Goal: Task Accomplishment & Management: Use online tool/utility

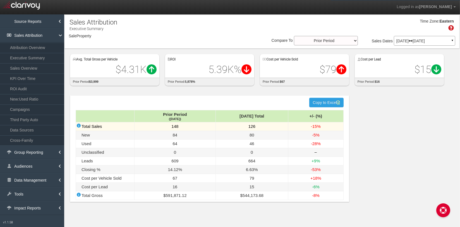
select select "object:2775"
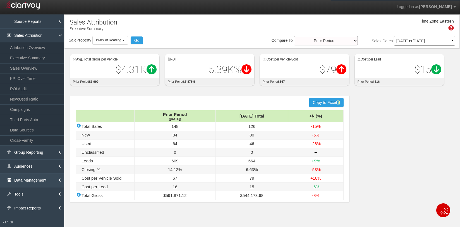
click at [24, 182] on link "Data Management" at bounding box center [32, 180] width 64 height 14
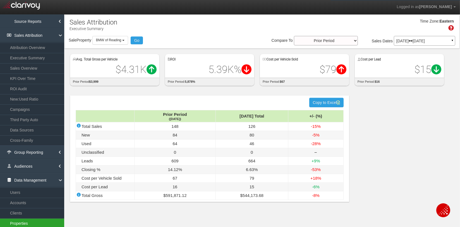
click at [25, 222] on link "Properties" at bounding box center [32, 224] width 64 height 10
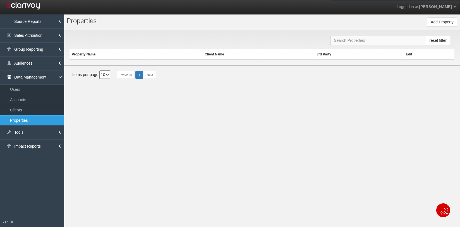
drag, startPoint x: 336, startPoint y: 39, endPoint x: 343, endPoint y: 40, distance: 7.6
click at [336, 39] on input "text" at bounding box center [378, 40] width 96 height 9
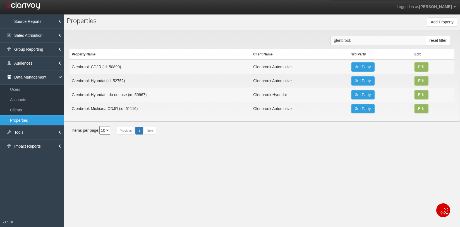
type input "glenbrook"
click at [186, 152] on section "Pr o perties Add Property Property Name Property Id Property Hash Client 1stgea…" at bounding box center [262, 128] width 396 height 227
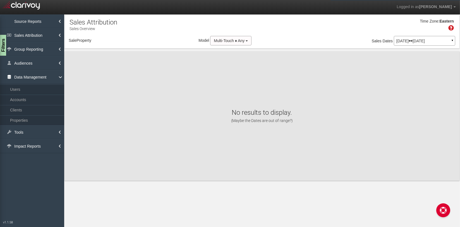
select select "object:2762"
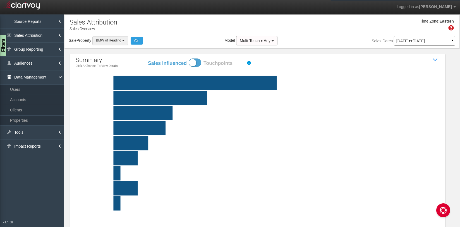
click at [123, 39] on button "BMW of Reading" at bounding box center [110, 40] width 36 height 9
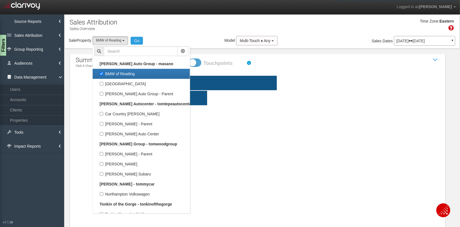
click at [124, 71] on label "BMW of Reading" at bounding box center [141, 73] width 94 height 7
click at [103, 72] on input "BMW of Reading" at bounding box center [102, 74] width 4 height 4
checkbox input "false"
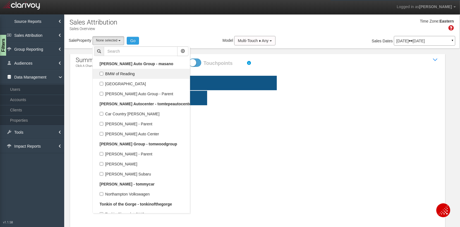
select select
click at [120, 54] on input "text" at bounding box center [141, 51] width 74 height 9
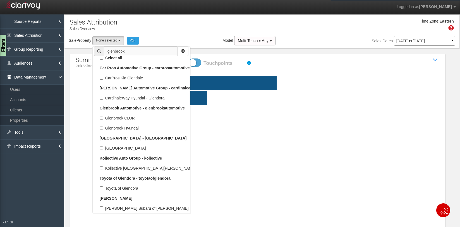
scroll to position [0, 0]
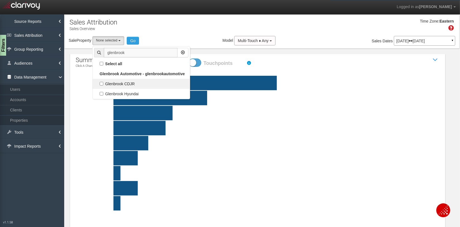
type input "glenbrook"
click at [129, 85] on label "Glenbrook CDJR" at bounding box center [141, 83] width 94 height 7
click at [103, 85] on input "Glenbrook CDJR" at bounding box center [102, 84] width 4 height 4
checkbox input "true"
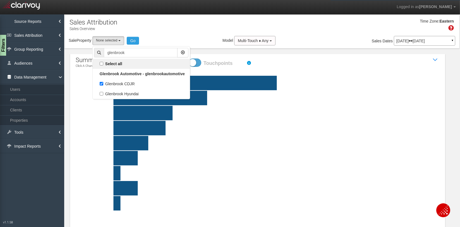
select select "object:1369"
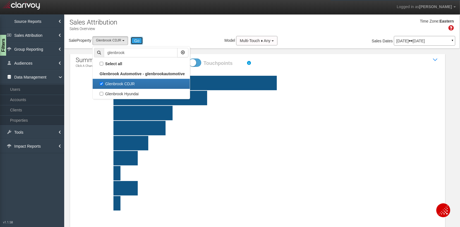
drag, startPoint x: 137, startPoint y: 40, endPoint x: 141, endPoint y: 20, distance: 20.6
click at [137, 40] on button "Go" at bounding box center [137, 41] width 13 height 8
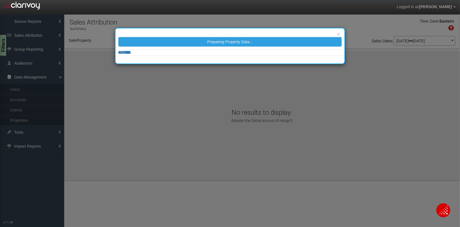
select select "object:3963"
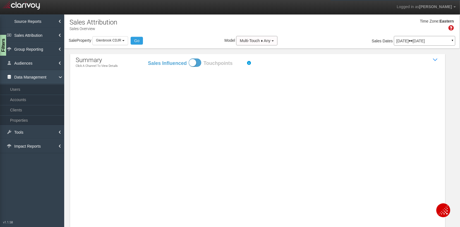
click at [27, 77] on link "Data Management" at bounding box center [32, 77] width 64 height 14
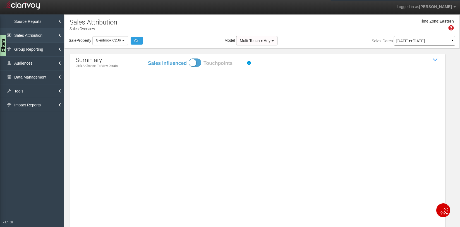
click at [27, 34] on link "Sales Attribution" at bounding box center [32, 35] width 64 height 14
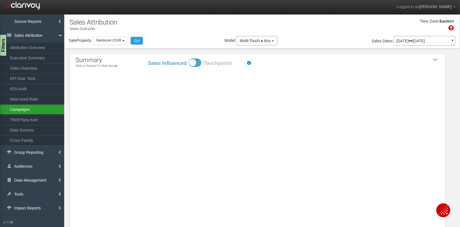
drag, startPoint x: 23, startPoint y: 109, endPoint x: 41, endPoint y: 109, distance: 18.4
click at [23, 109] on link "Campaigns" at bounding box center [32, 110] width 64 height 10
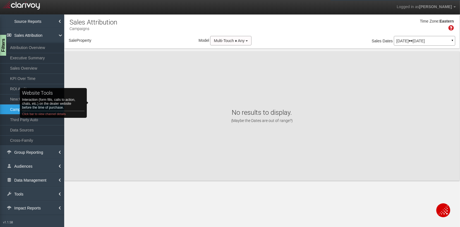
select select "object:6569"
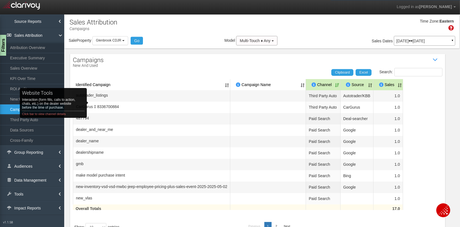
click at [413, 42] on p "Jun 01, 2025 Jun 30, 2025" at bounding box center [424, 41] width 56 height 4
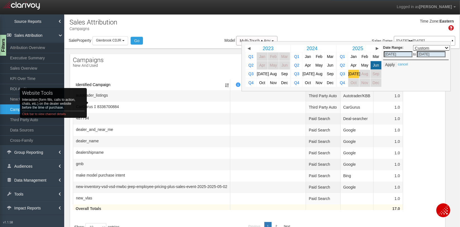
click at [353, 74] on span "[DATE]" at bounding box center [354, 74] width 12 height 4
select select ","
type input "[DATE]"
click at [388, 65] on button "Apply" at bounding box center [390, 65] width 14 height 6
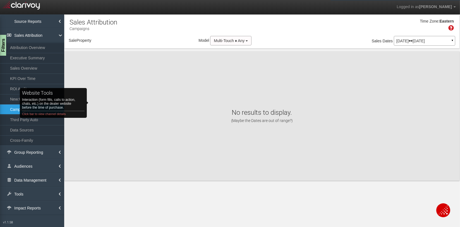
select select "object:9157"
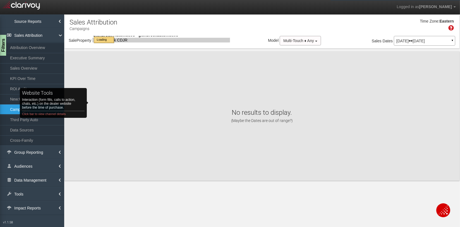
select select "object:9157"
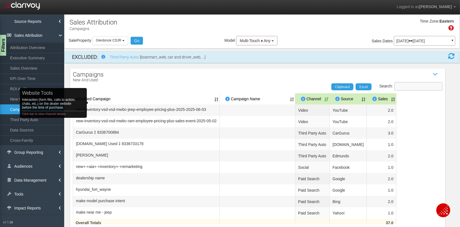
click at [418, 87] on input "Search:" at bounding box center [418, 86] width 48 height 8
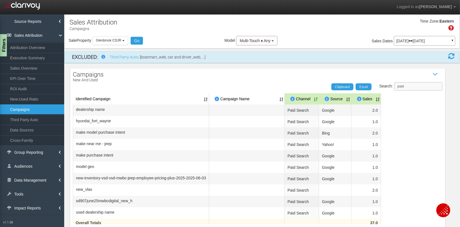
type input "paid"
click at [2, 49] on div "Filters" at bounding box center [3, 45] width 7 height 22
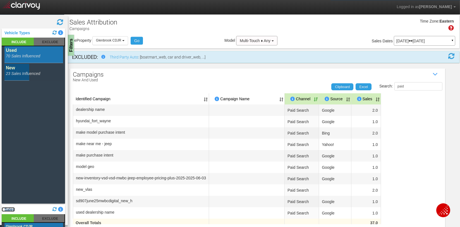
click at [9, 209] on link "Sales" at bounding box center [8, 210] width 13 height 4
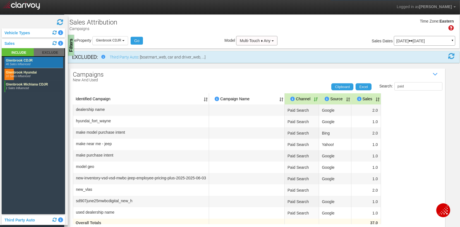
click at [23, 86] on rect at bounding box center [33, 86] width 59 height 11
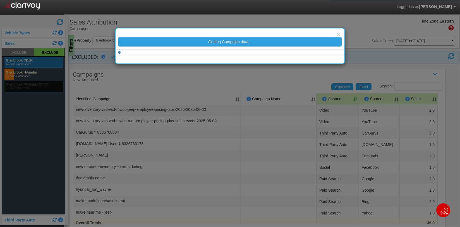
click at [25, 74] on div "× Getting Campaign data..." at bounding box center [230, 113] width 460 height 227
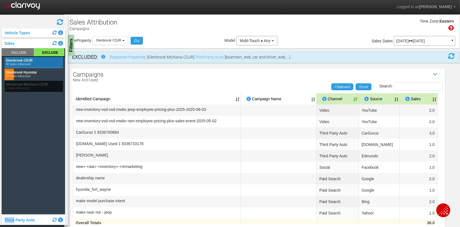
click at [25, 74] on rect at bounding box center [33, 74] width 59 height 11
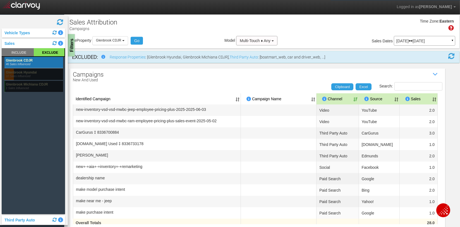
click at [71, 50] on div "Filters" at bounding box center [71, 45] width 7 height 22
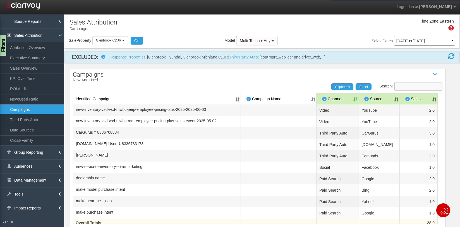
click at [409, 87] on input "Search:" at bounding box center [418, 86] width 48 height 8
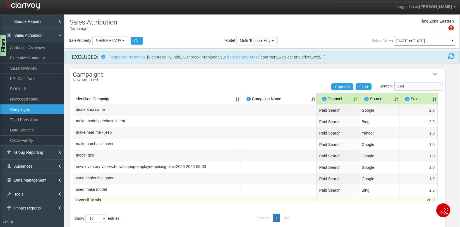
type input "paid"
click at [30, 59] on link "Executive Summary" at bounding box center [32, 58] width 64 height 10
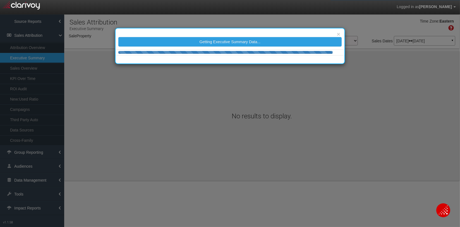
select select "object:11757"
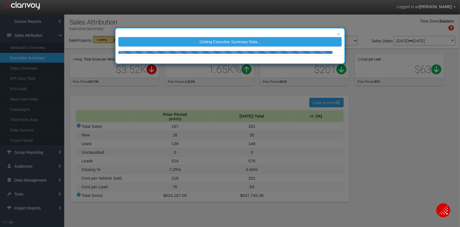
select select "object:11757"
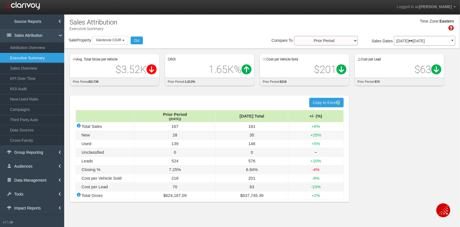
drag, startPoint x: 32, startPoint y: 89, endPoint x: 31, endPoint y: 38, distance: 50.5
click at [32, 89] on link "ROI Audit" at bounding box center [32, 89] width 64 height 10
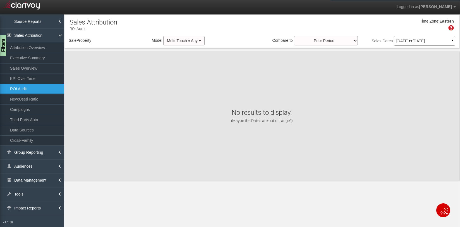
select select "object:14347"
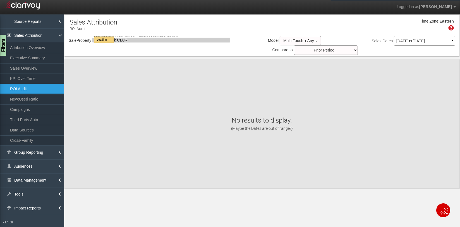
select select "object:14347"
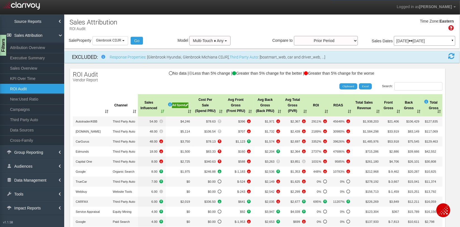
click at [188, 112] on th "Ad Spend" at bounding box center [179, 105] width 27 height 22
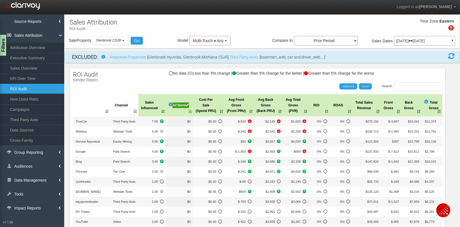
click at [188, 112] on th "Ad Spend" at bounding box center [179, 105] width 27 height 22
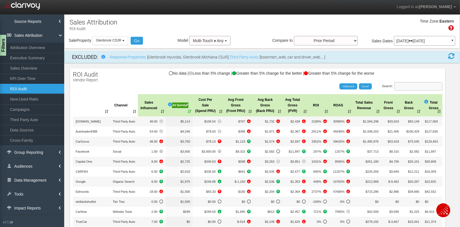
click at [412, 86] on input "Search:" at bounding box center [418, 86] width 48 height 8
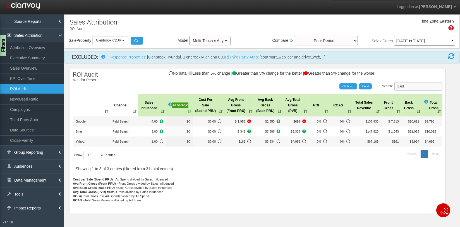
type input "paid"
click at [180, 106] on div "Ad Spend" at bounding box center [180, 106] width 16 height 6
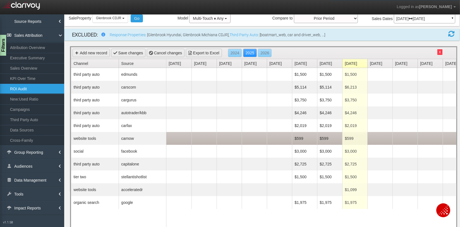
scroll to position [24, 0]
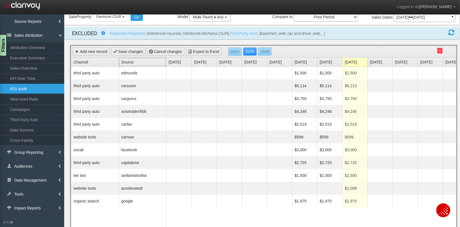
click at [138, 64] on link "Source" at bounding box center [143, 62] width 45 height 9
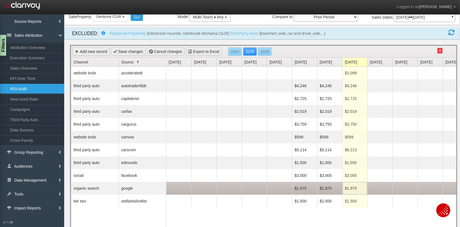
click at [352, 190] on td "$1,975" at bounding box center [354, 188] width 25 height 13
click at [352, 190] on input "1975" at bounding box center [355, 189] width 22 height 8
click at [330, 187] on td "$1,975" at bounding box center [329, 188] width 25 height 13
click at [330, 187] on input "1975" at bounding box center [330, 189] width 22 height 8
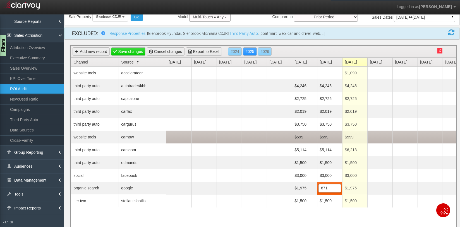
type input "8711"
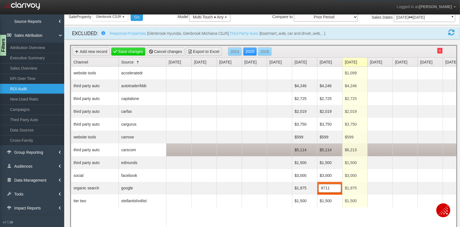
scroll to position [0, 3]
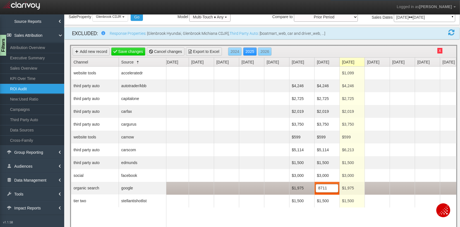
click at [351, 188] on td "$1,975" at bounding box center [351, 188] width 25 height 13
type input "8711"
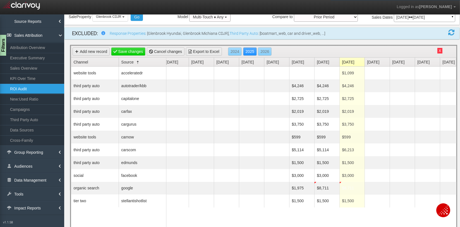
drag, startPoint x: 339, startPoint y: 220, endPoint x: 336, endPoint y: 219, distance: 3.5
click at [339, 220] on div "$1,099 Delete $4,246 $4,246 $4,246 Delete $2,725 $2,725 $2,725 Delete $2,019 $2…" at bounding box center [311, 149] width 290 height 164
click at [128, 50] on link "Save changes" at bounding box center [128, 51] width 35 height 8
click at [128, 50] on div "Add new record Save changes Cancel changes Export to Excel 2024 2025 2026 Chann…" at bounding box center [263, 144] width 385 height 196
click at [128, 50] on link "Save changes" at bounding box center [128, 51] width 35 height 8
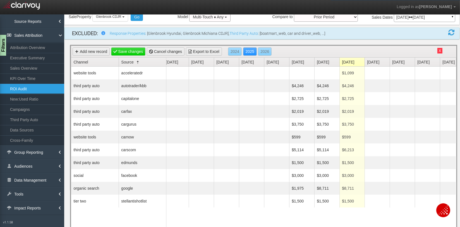
click at [439, 49] on button "X" at bounding box center [439, 51] width 5 height 6
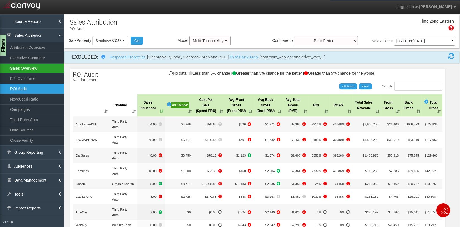
click at [28, 67] on link "Sales Overview" at bounding box center [32, 68] width 64 height 10
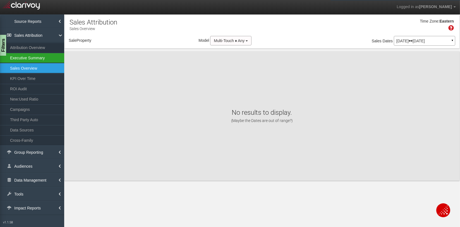
click at [43, 56] on link "Executive Summary" at bounding box center [32, 58] width 64 height 10
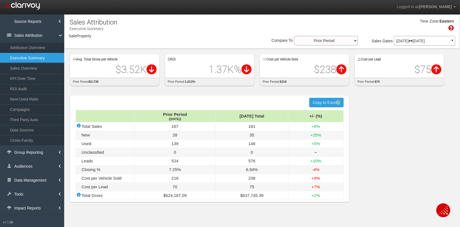
select select "object:16983"
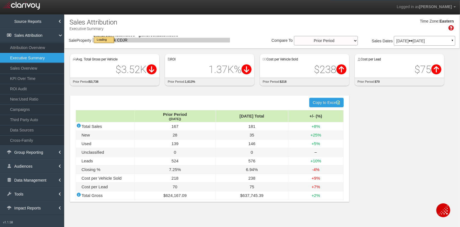
select select "object:16983"
click at [72, 90] on div "hidden input value Copy to Excel Prior Period (Jun '25) Jul '25 Total +/- (%) T…" at bounding box center [261, 150] width 395 height 120
click at [357, 96] on div "hidden input value Copy to Excel Prior Period (Jun '25) Jul '25 Total +/- (%) T…" at bounding box center [261, 150] width 395 height 120
click at [235, 34] on div "Time Zone: Eastern" at bounding box center [261, 27] width 395 height 18
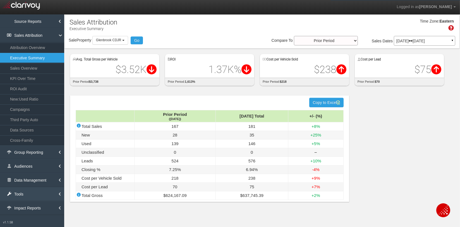
click at [27, 193] on link "Tools" at bounding box center [32, 194] width 64 height 14
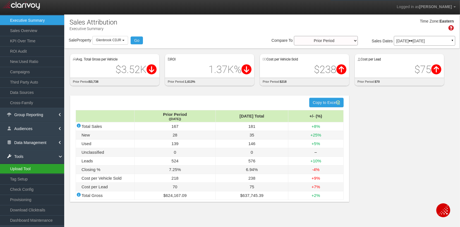
scroll to position [48, 0]
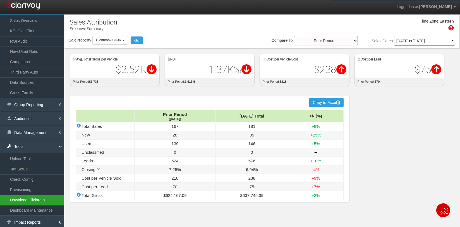
click at [35, 198] on link "Download Clicktrails" at bounding box center [32, 200] width 64 height 10
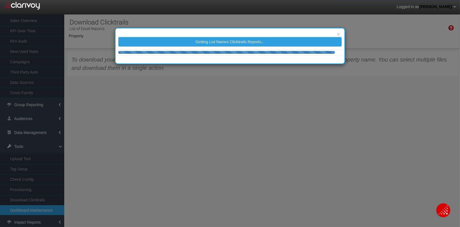
select select "object:19548"
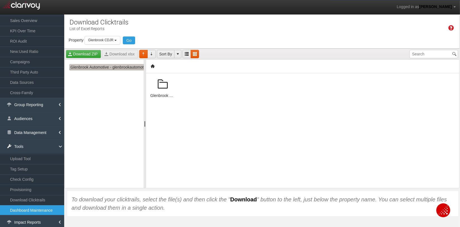
click at [103, 67] on span "Glenbrook Automotive - glenbrookautomotive" at bounding box center [109, 67] width 81 height 6
click at [99, 72] on span "Glenbrook CDJR" at bounding box center [90, 74] width 32 height 6
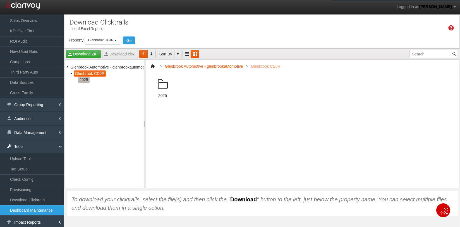
click at [84, 80] on span "2025" at bounding box center [83, 80] width 11 height 6
click at [197, 84] on span at bounding box center [195, 84] width 13 height 13
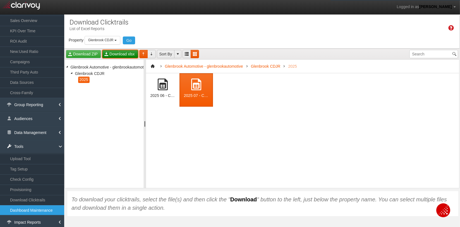
click at [122, 54] on link "Download xlsx" at bounding box center [120, 54] width 36 height 8
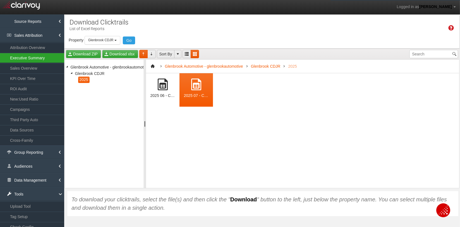
drag, startPoint x: 28, startPoint y: 58, endPoint x: 374, endPoint y: 67, distance: 346.8
click at [28, 58] on link "Executive Summary" at bounding box center [32, 58] width 64 height 10
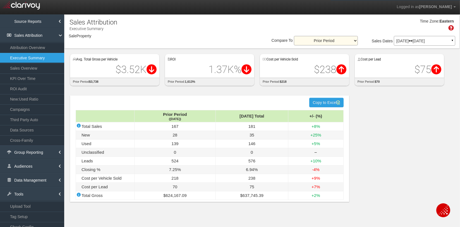
select select "object:22148"
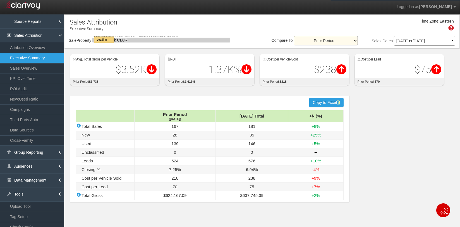
select select "object:22148"
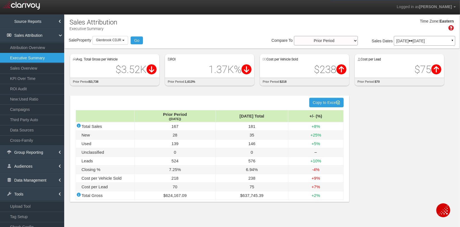
click at [142, 91] on div "hidden input value Copy to Excel Prior Period (Jun '25) Jul '25 Total +/- (%) T…" at bounding box center [261, 150] width 395 height 120
click at [385, 156] on div "hidden input value Copy to Excel Prior Period (Jun '25) Jul '25 Total +/- (%) T…" at bounding box center [261, 150] width 395 height 120
click at [29, 68] on link "Sales Overview" at bounding box center [32, 68] width 64 height 10
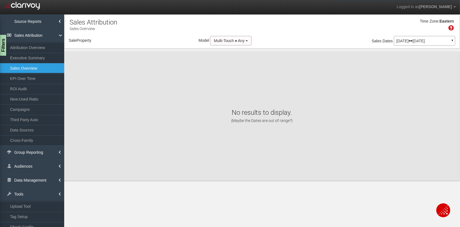
select select "object:24737"
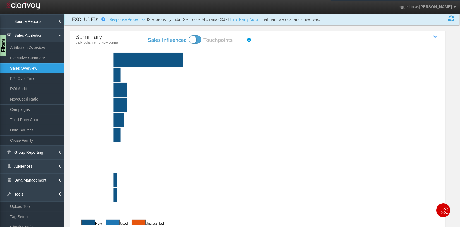
scroll to position [38, 0]
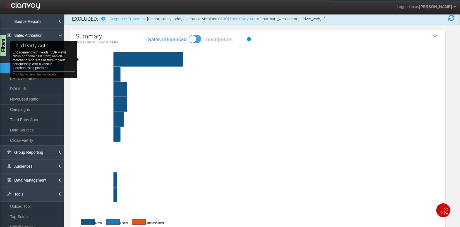
click at [90, 59] on rect "third party auto Engagement with (leads, VDP views, clicks or phone calls from)…" at bounding box center [109, 59] width 40 height 15
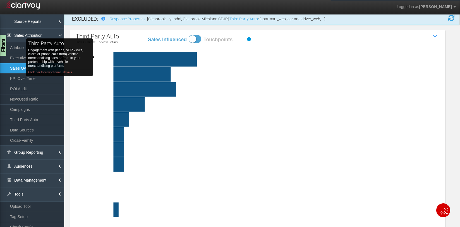
click at [431, 108] on rect at bounding box center [271, 104] width 364 height 15
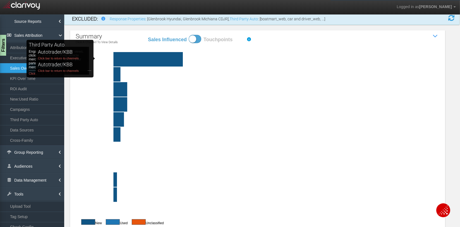
drag, startPoint x: 106, startPoint y: 59, endPoint x: 110, endPoint y: 59, distance: 3.9
click at [106, 59] on rect "third party auto Engagement with (leads, VDP views, clicks or phone calls from)…" at bounding box center [109, 59] width 40 height 15
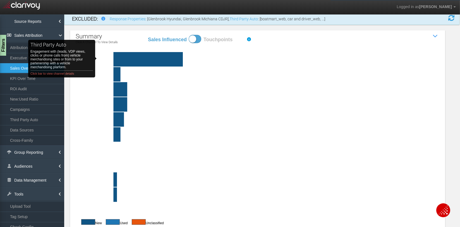
click at [108, 59] on rect "third party auto Engagement with (leads, VDP views, clicks or phone calls from)…" at bounding box center [109, 59] width 40 height 15
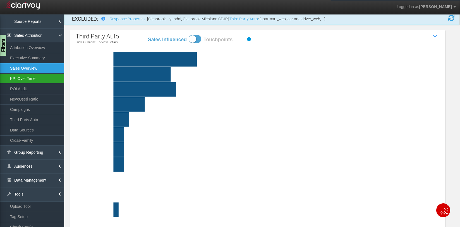
click at [39, 78] on link "KPI Over Time" at bounding box center [32, 79] width 64 height 10
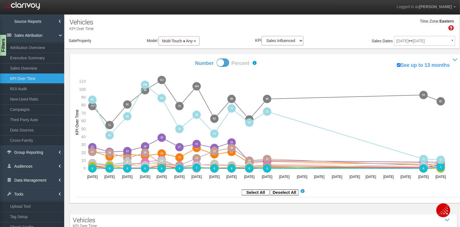
select select "object:27354"
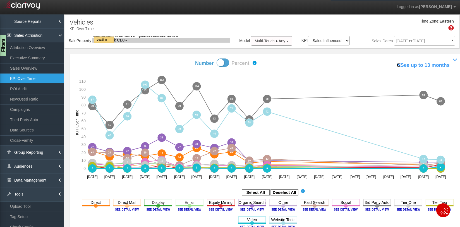
click at [397, 66] on input "See up to 13 months" at bounding box center [399, 65] width 4 height 4
checkbox input "false"
select select "object:27354"
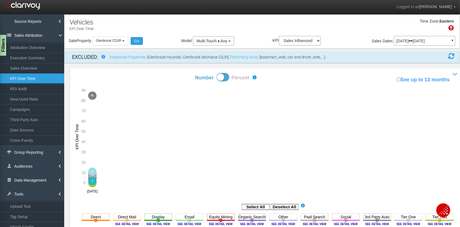
click at [404, 42] on p "[DATE] [DATE]" at bounding box center [424, 41] width 56 height 4
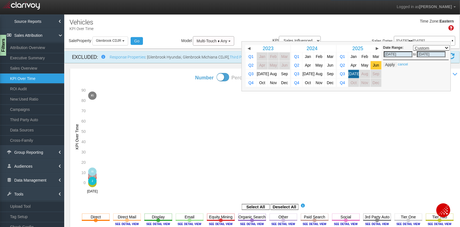
click at [378, 64] on span "Jun" at bounding box center [376, 65] width 6 height 4
select select ","
type input "[DATE]"
drag, startPoint x: 351, startPoint y: 72, endPoint x: 384, endPoint y: 65, distance: 33.0
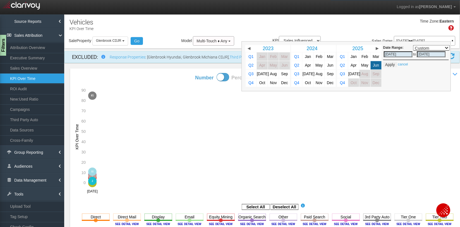
click at [351, 72] on span "[DATE]" at bounding box center [354, 74] width 12 height 4
select select ","
type input "[DATE]"
click at [385, 65] on button "Apply" at bounding box center [390, 65] width 14 height 6
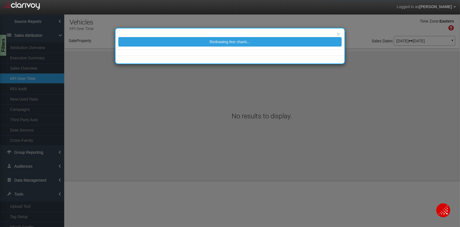
select select "object:30053"
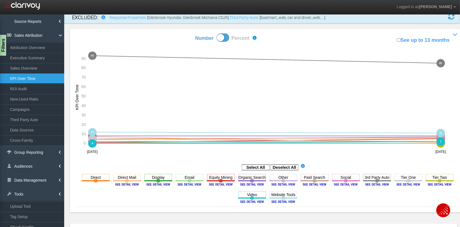
scroll to position [42, 0]
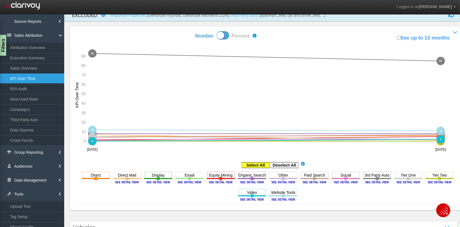
drag, startPoint x: 282, startPoint y: 165, endPoint x: 266, endPoint y: 163, distance: 16.5
click at [282, 165] on rect at bounding box center [284, 166] width 28 height 6
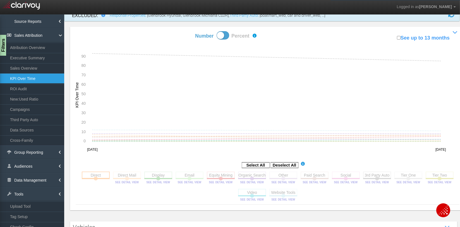
click at [94, 175] on rect at bounding box center [96, 175] width 28 height 7
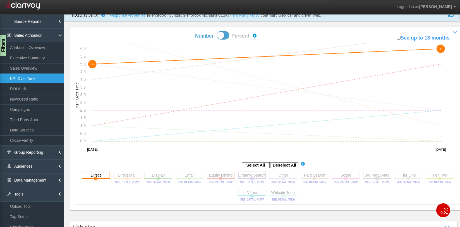
click at [250, 176] on rect at bounding box center [252, 175] width 28 height 7
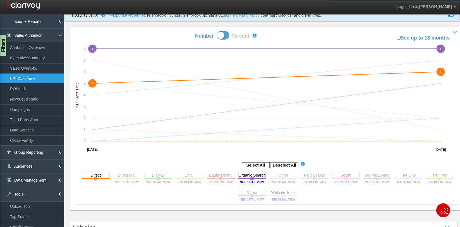
drag, startPoint x: 309, startPoint y: 174, endPoint x: 339, endPoint y: 178, distance: 29.5
click at [311, 174] on rect at bounding box center [314, 175] width 28 height 7
click at [340, 176] on rect at bounding box center [346, 175] width 28 height 7
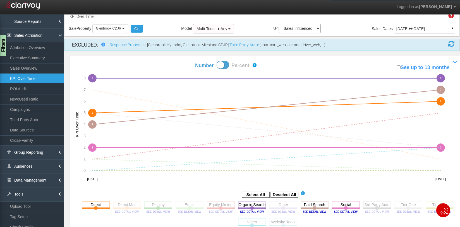
scroll to position [14, 0]
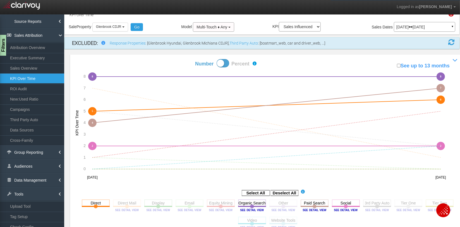
click at [400, 125] on icon "5 5 6 6 7 1 0 0 1 0 1 5 8 8 8 8 0 0 4 4 7 7 2 2 2 2 93 85 5 2 0 0 [object Objec…" at bounding box center [266, 127] width 381 height 112
click at [441, 86] on text "7" at bounding box center [440, 87] width 1 height 3
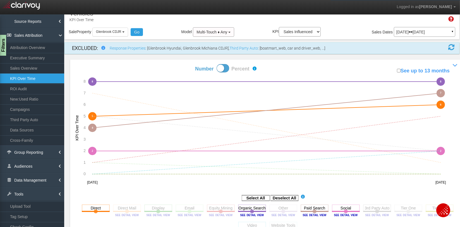
scroll to position [9, 0]
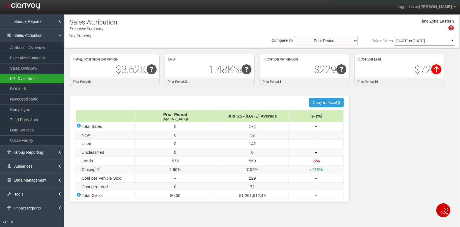
select select "object:1382"
drag, startPoint x: 21, startPoint y: 78, endPoint x: 32, endPoint y: 78, distance: 11.4
click at [21, 78] on link "KPI Over Time" at bounding box center [32, 79] width 64 height 10
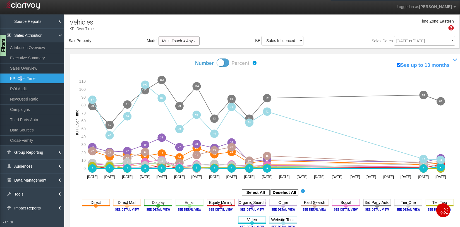
select select "object:4032"
click at [397, 65] on input "See up to 13 months" at bounding box center [399, 65] width 4 height 4
checkbox input "false"
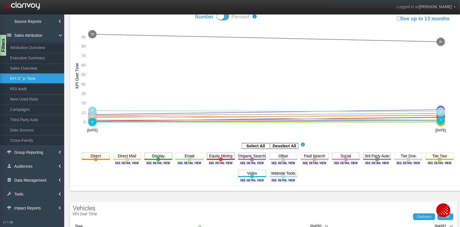
scroll to position [53, 0]
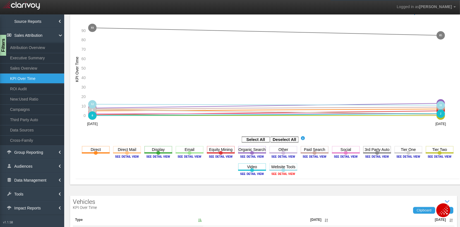
drag, startPoint x: 289, startPoint y: 174, endPoint x: 292, endPoint y: 176, distance: 3.7
click at [289, 174] on image at bounding box center [283, 173] width 25 height 3
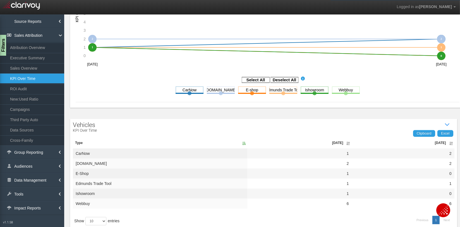
scroll to position [135, 0]
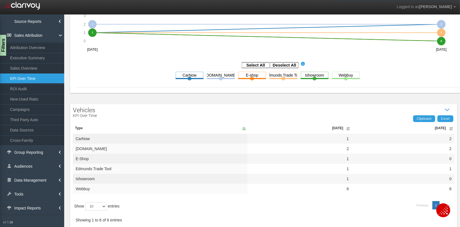
click at [436, 127] on th "[DATE]" at bounding box center [402, 128] width 103 height 11
click at [436, 127] on th "Jul '25" at bounding box center [402, 128] width 103 height 11
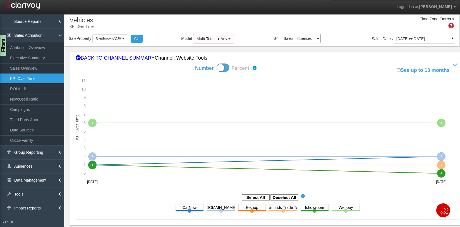
scroll to position [1, 0]
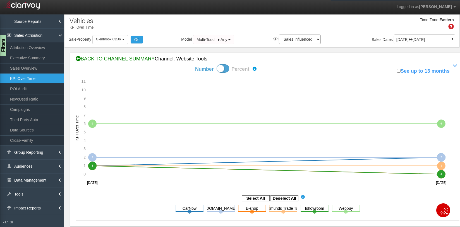
click at [78, 59] on icon at bounding box center [78, 58] width 5 height 5
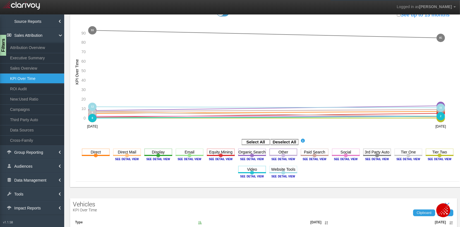
scroll to position [54, 0]
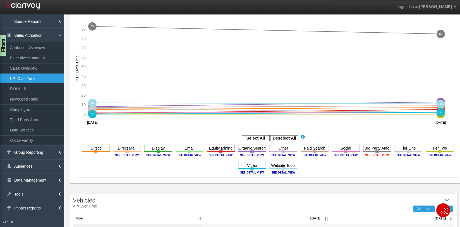
click at [370, 155] on image at bounding box center [376, 155] width 25 height 3
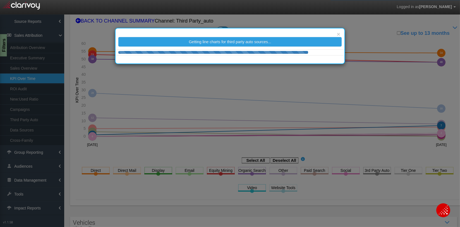
scroll to position [61, 0]
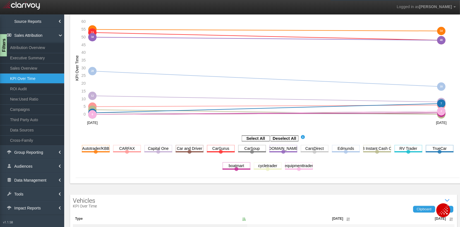
click at [4, 53] on div "Filters" at bounding box center [3, 45] width 7 height 22
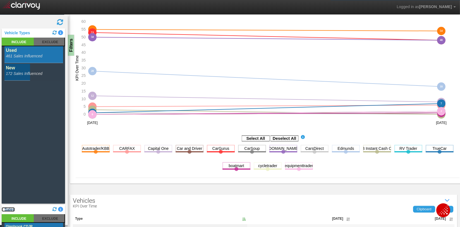
click at [8, 209] on link "Sales" at bounding box center [8, 210] width 13 height 4
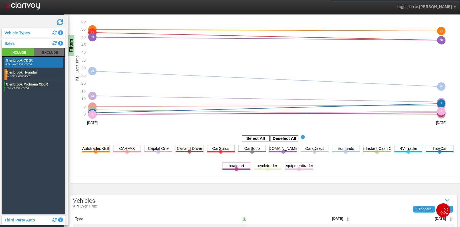
click at [28, 73] on rect at bounding box center [33, 74] width 59 height 11
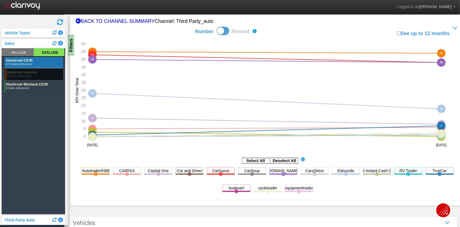
click at [33, 85] on rect at bounding box center [33, 86] width 59 height 11
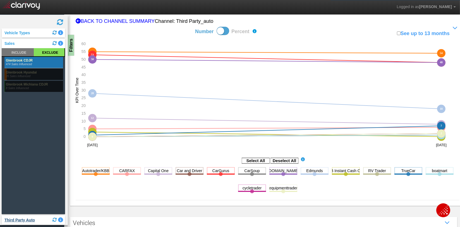
scroll to position [76, 0]
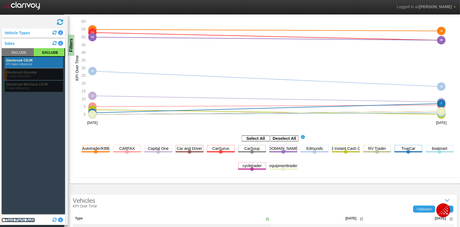
click at [19, 220] on link "Third Party Auto" at bounding box center [18, 220] width 33 height 4
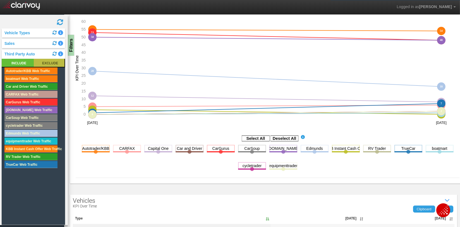
click at [55, 63] on rect at bounding box center [49, 63] width 31 height 8
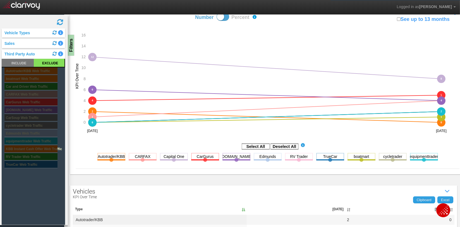
scroll to position [69, 0]
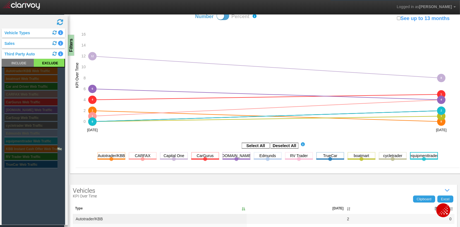
click at [415, 156] on rect at bounding box center [424, 155] width 28 height 7
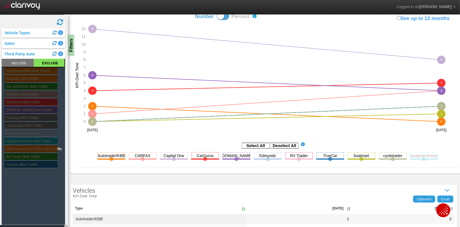
click at [298, 157] on rect at bounding box center [299, 155] width 28 height 7
click at [361, 156] on rect at bounding box center [361, 155] width 28 height 7
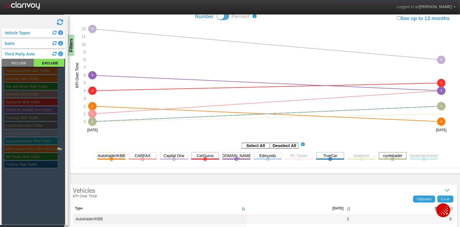
click at [383, 155] on rect at bounding box center [392, 155] width 28 height 7
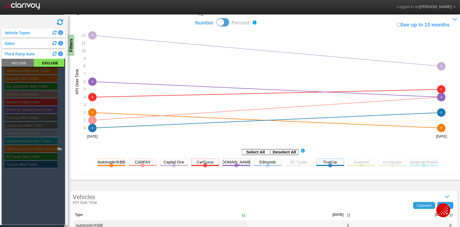
scroll to position [61, 0]
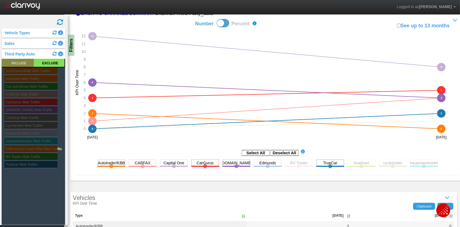
click at [16, 61] on rect at bounding box center [18, 63] width 32 height 8
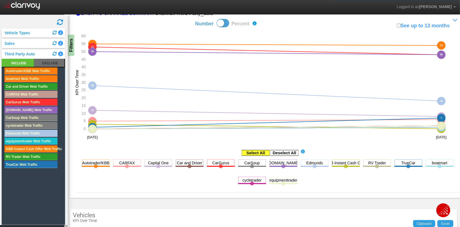
drag, startPoint x: 283, startPoint y: 153, endPoint x: 268, endPoint y: 151, distance: 14.6
click at [283, 153] on rect at bounding box center [284, 153] width 28 height 6
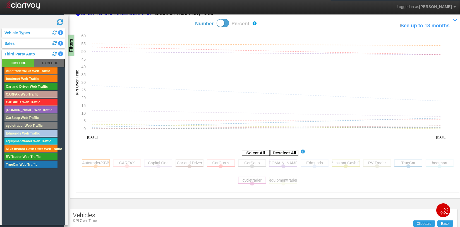
click at [94, 165] on rect at bounding box center [96, 163] width 28 height 7
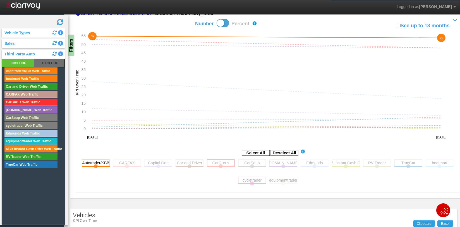
click at [229, 162] on rect at bounding box center [221, 163] width 28 height 7
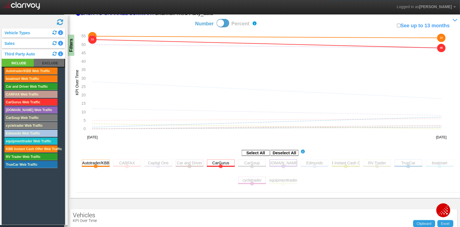
drag, startPoint x: 279, startPoint y: 161, endPoint x: 313, endPoint y: 161, distance: 34.0
click at [279, 161] on rect at bounding box center [283, 163] width 28 height 7
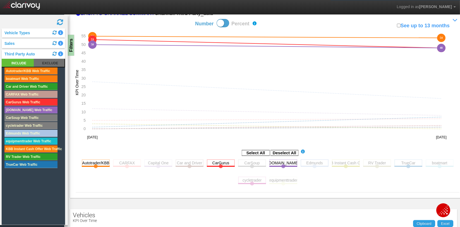
click at [313, 161] on rect at bounding box center [314, 163] width 28 height 7
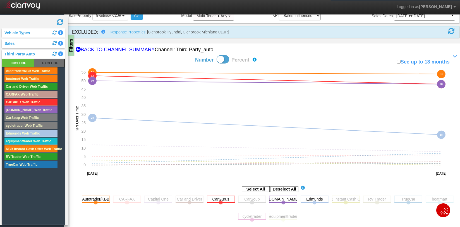
scroll to position [25, 0]
click at [72, 55] on div "Filters" at bounding box center [71, 45] width 7 height 22
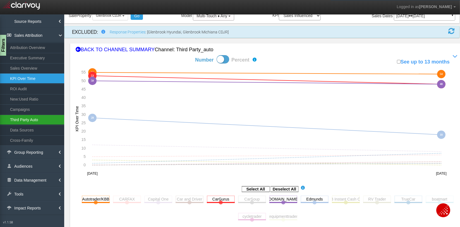
click at [22, 120] on link "Third Party Auto" at bounding box center [32, 120] width 64 height 10
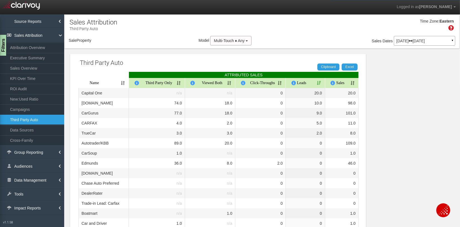
select select "object:7015"
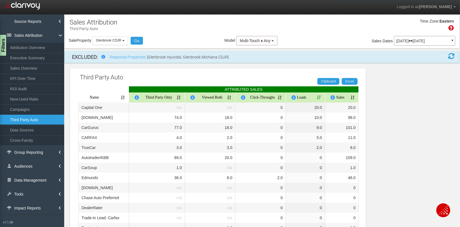
click at [354, 98] on th "Sales" at bounding box center [342, 98] width 34 height 10
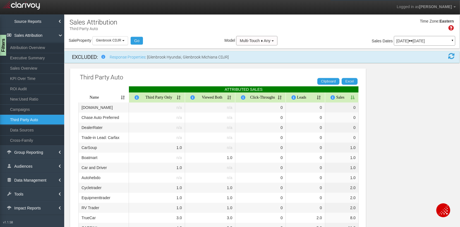
click at [354, 98] on th "Sales" at bounding box center [342, 98] width 34 height 10
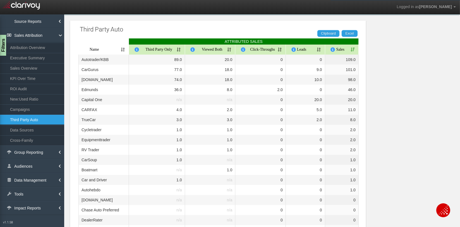
scroll to position [48, 0]
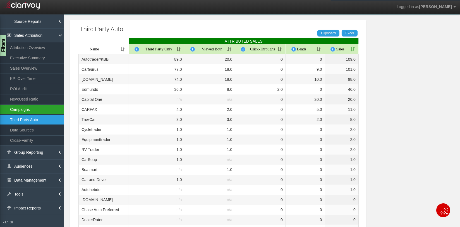
click at [23, 108] on link "Campaigns" at bounding box center [32, 110] width 64 height 10
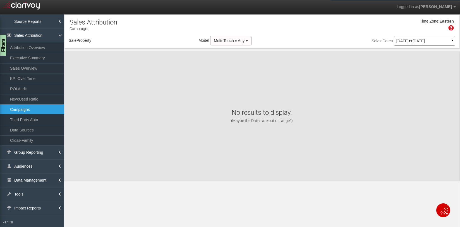
select select "object:9604"
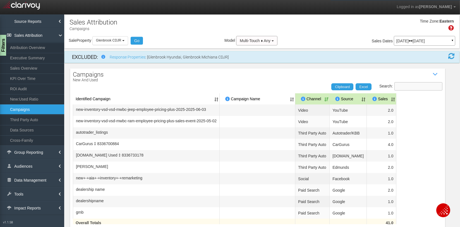
click at [421, 88] on input "Search:" at bounding box center [418, 86] width 48 height 8
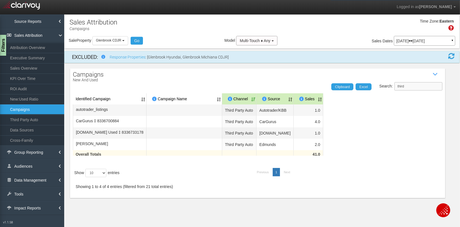
type input "third"
click at [352, 161] on table "Identified Campaign Campaign Name Dealer/Vendor Channel Source Sales autotrader…" at bounding box center [257, 128] width 369 height 70
click at [331, 160] on table "Identified Campaign Campaign Name Dealer/Vendor Channel Source Sales autotrader…" at bounding box center [257, 128] width 369 height 70
click at [28, 88] on link "ROI Audit" at bounding box center [32, 89] width 64 height 10
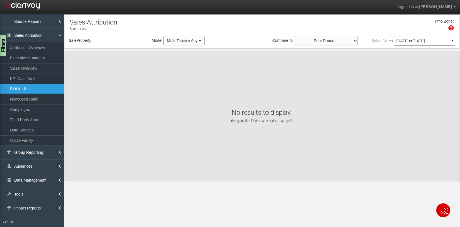
select select "object:12195"
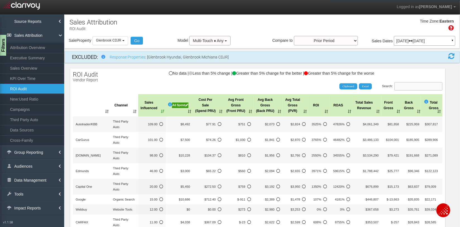
click at [403, 86] on input "Search:" at bounding box center [418, 86] width 48 height 8
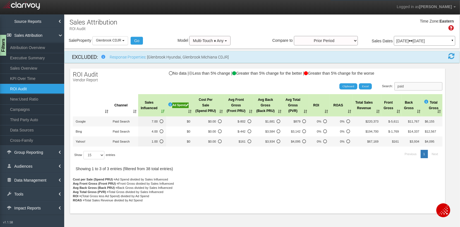
type input "paid"
click at [177, 106] on div "Ad Spend" at bounding box center [180, 106] width 16 height 6
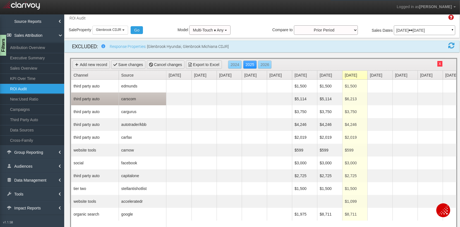
scroll to position [24, 0]
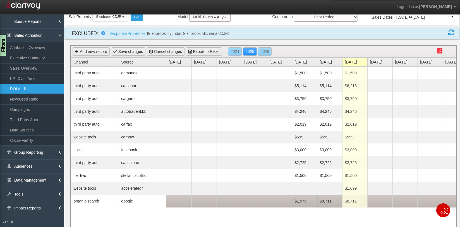
click at [327, 205] on td "$8,711" at bounding box center [329, 201] width 25 height 13
click at [349, 200] on td "$8,711" at bounding box center [354, 201] width 25 height 13
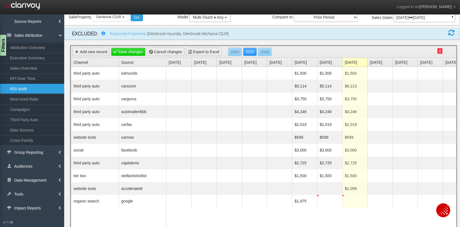
click at [160, 224] on div "third party auto edmunds third party auto carscom third party auto cargurus thi…" at bounding box center [118, 149] width 95 height 164
click at [85, 50] on link "Add new record" at bounding box center [91, 52] width 37 height 8
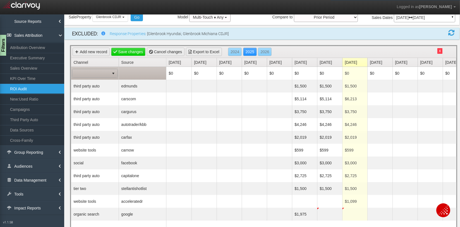
click at [84, 73] on span at bounding box center [91, 73] width 37 height 8
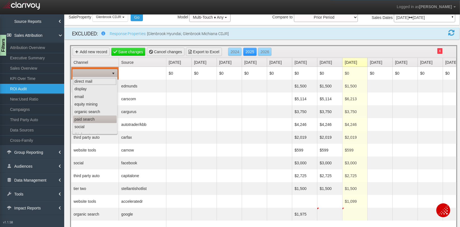
click at [90, 118] on li "paid search" at bounding box center [95, 120] width 44 height 8
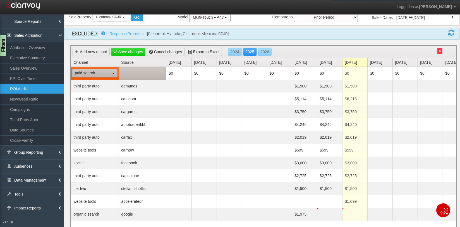
click at [126, 76] on td at bounding box center [142, 73] width 47 height 13
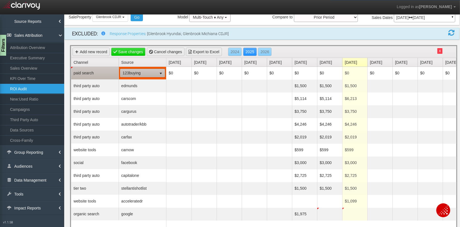
click at [128, 72] on span "123buying" at bounding box center [138, 73] width 37 height 8
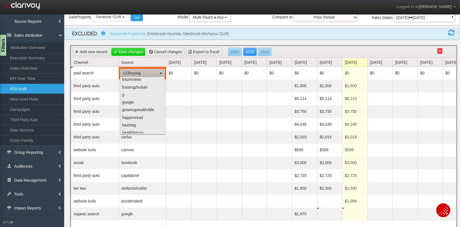
scroll to position [517, 0]
click at [140, 100] on li "google" at bounding box center [142, 104] width 43 height 8
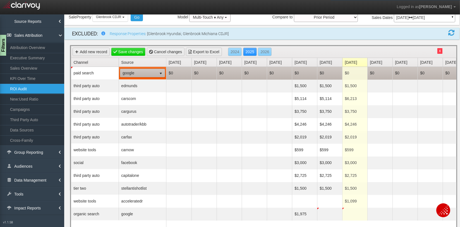
click at [296, 75] on td "$0" at bounding box center [304, 73] width 25 height 13
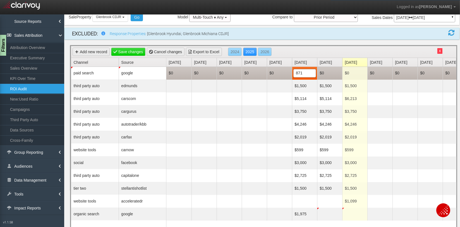
type input "8711"
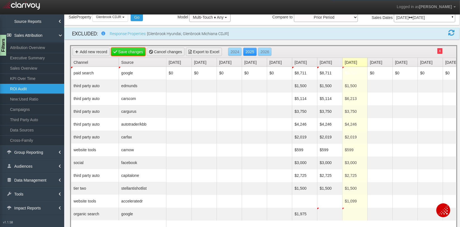
click at [138, 54] on link "Save changes" at bounding box center [128, 52] width 35 height 8
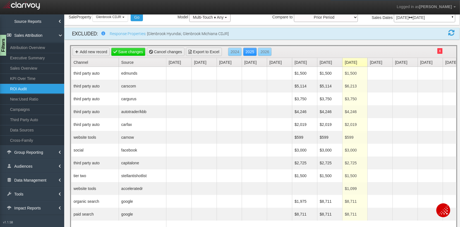
click at [440, 50] on button "X" at bounding box center [439, 51] width 5 height 6
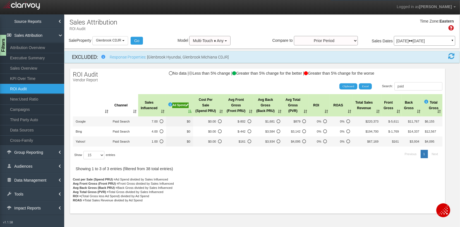
scroll to position [0, 0]
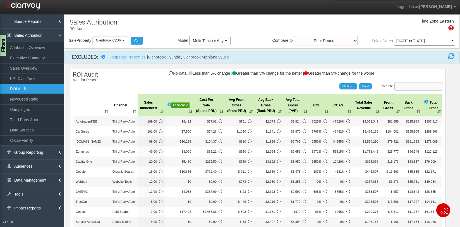
click at [401, 86] on input "Search:" at bounding box center [418, 86] width 48 height 8
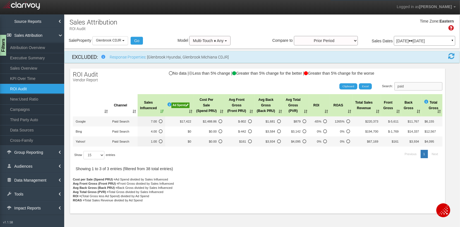
type input "paid"
click at [425, 40] on p "Jun 01, 2025 Jul 31, 2025" at bounding box center [424, 41] width 56 height 4
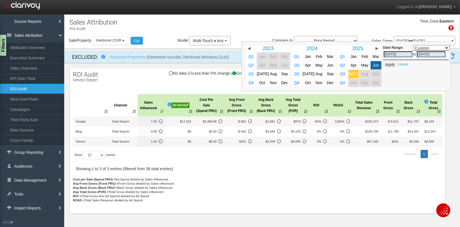
click at [353, 74] on span "[DATE]" at bounding box center [354, 74] width 12 height 4
select select ","
type input "[DATE]"
click at [392, 63] on button "Apply" at bounding box center [390, 65] width 14 height 6
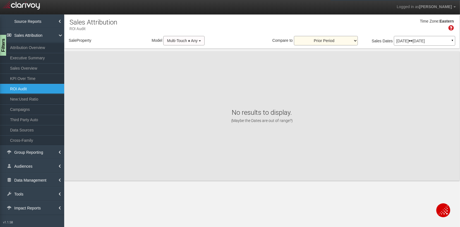
select select "object:14786"
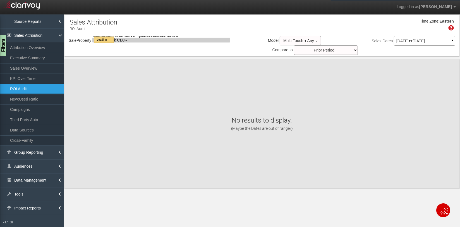
select select "object:14786"
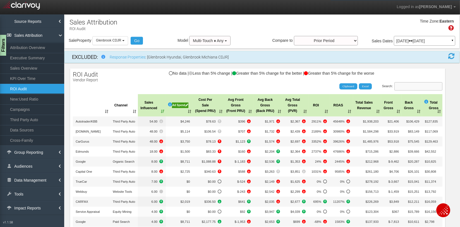
click at [411, 88] on input "Search:" at bounding box center [418, 86] width 48 height 8
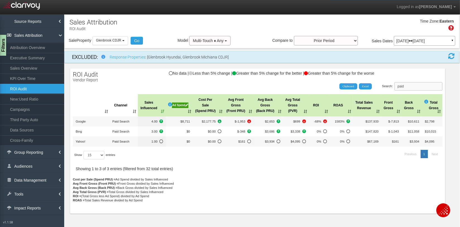
drag, startPoint x: 420, startPoint y: 86, endPoint x: 383, endPoint y: 74, distance: 39.1
click at [393, 81] on div "ROI Audit Vendor Report No data | Less than 5% change | Greater than 5% change …" at bounding box center [257, 142] width 375 height 146
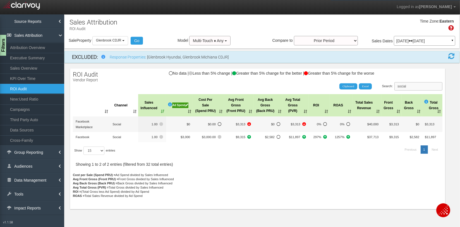
drag, startPoint x: 420, startPoint y: 88, endPoint x: 377, endPoint y: 84, distance: 43.1
click at [379, 84] on div "Search: social" at bounding box center [348, 86] width 187 height 8
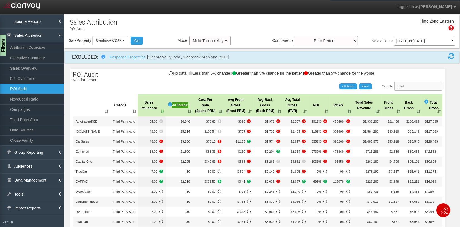
type input "third"
click at [189, 112] on th "Ad Spend" at bounding box center [179, 105] width 27 height 22
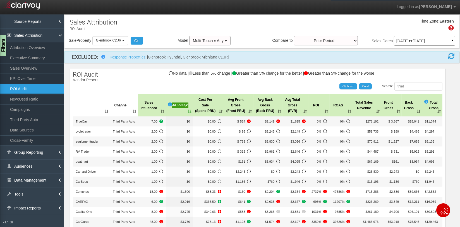
click at [189, 112] on th "Ad Spend" at bounding box center [179, 105] width 27 height 22
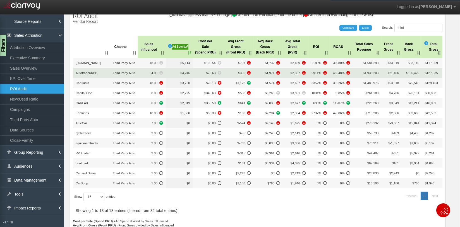
scroll to position [58, 0]
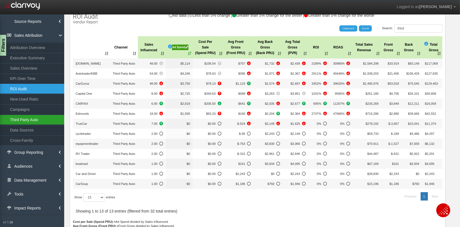
click at [18, 121] on link "Third Party Auto" at bounding box center [32, 120] width 64 height 10
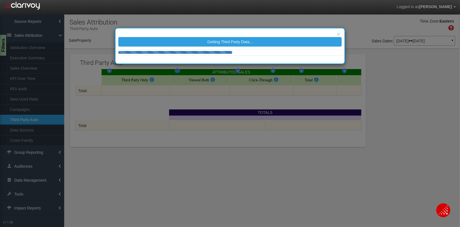
select select "object:17374"
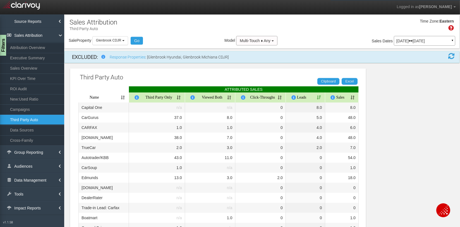
drag, startPoint x: 19, startPoint y: 90, endPoint x: 61, endPoint y: 116, distance: 50.0
click at [19, 90] on link "ROI Audit" at bounding box center [32, 89] width 64 height 10
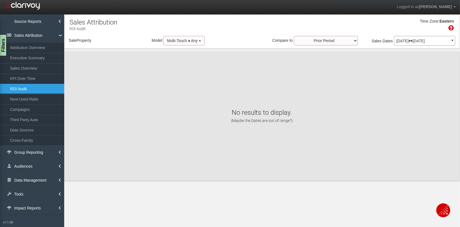
select select "object:19965"
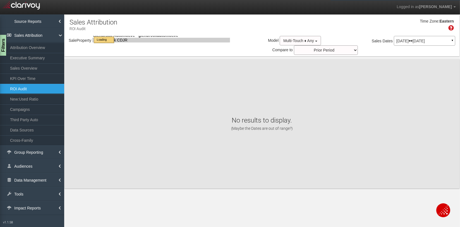
select select "object:19965"
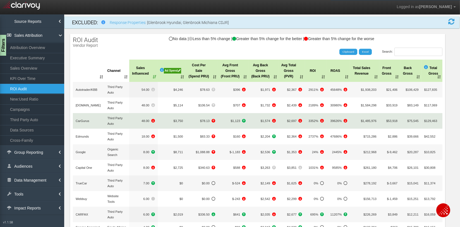
scroll to position [34, 0]
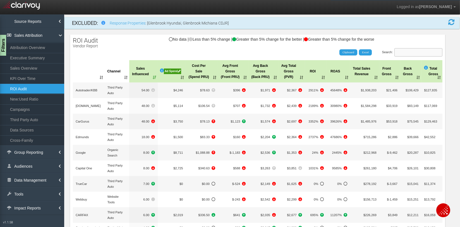
click at [407, 52] on input "Search:" at bounding box center [418, 52] width 48 height 8
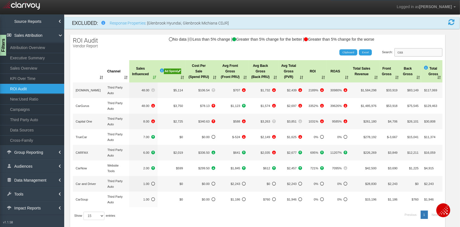
scroll to position [0, 0]
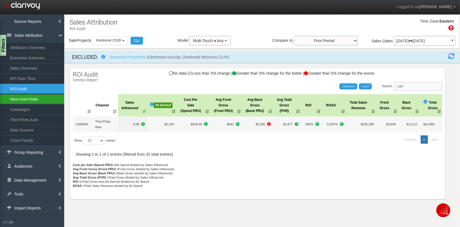
type input "carf"
click at [17, 99] on link "New:Used Ratio" at bounding box center [32, 99] width 64 height 10
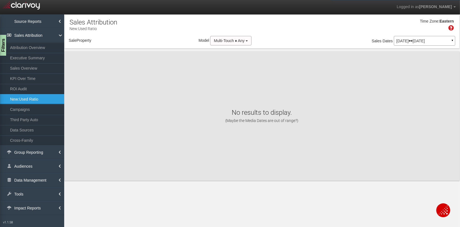
select select "object:22553"
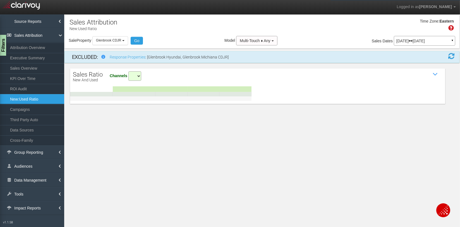
select select "all"
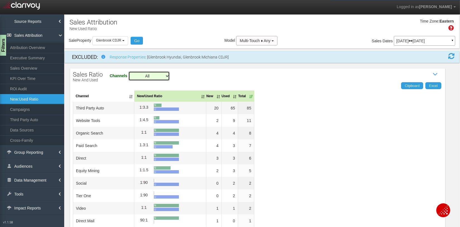
click at [141, 74] on select "All Direct Mail Equity Mining Organic Search Paid Search Social Third Party Aut…" at bounding box center [148, 75] width 41 height 9
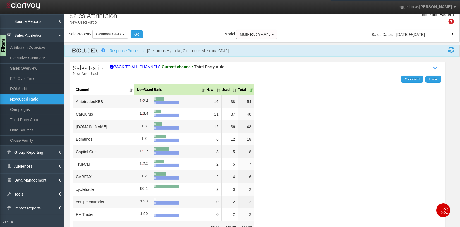
scroll to position [8, 0]
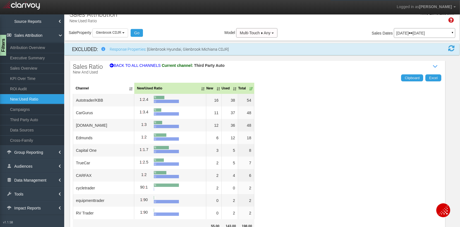
click at [48, 223] on span "v1.1.58" at bounding box center [32, 223] width 64 height 11
click at [333, 150] on div "Clipboard Excel Channel New/Used Ratio New Used Total Autotrader/KBB 1 : 2.4 N …" at bounding box center [257, 170] width 375 height 193
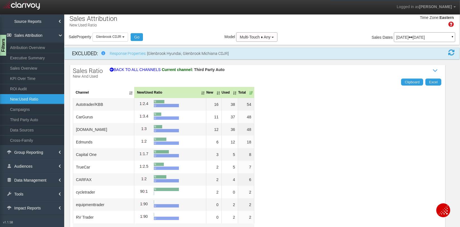
scroll to position [0, 0]
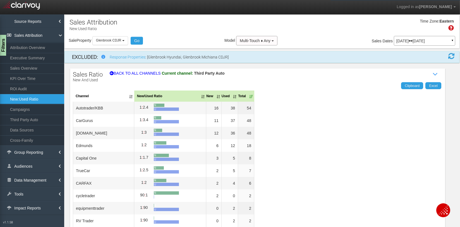
click at [163, 25] on div "Time Zone: Eastern" at bounding box center [261, 27] width 395 height 18
click at [113, 41] on span "Glenbrook CDJR" at bounding box center [108, 40] width 25 height 4
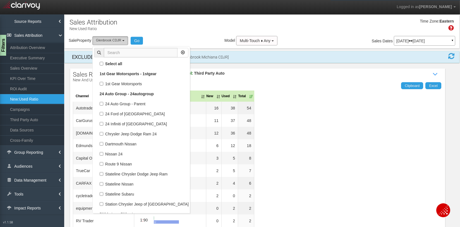
scroll to position [13144, 0]
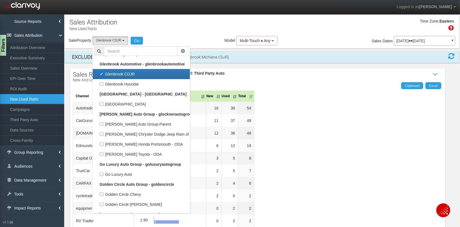
click at [125, 73] on label "Glenbrook CDJR" at bounding box center [141, 74] width 94 height 7
click at [103, 73] on input "Glenbrook CDJR" at bounding box center [102, 74] width 4 height 4
checkbox input "false"
select select
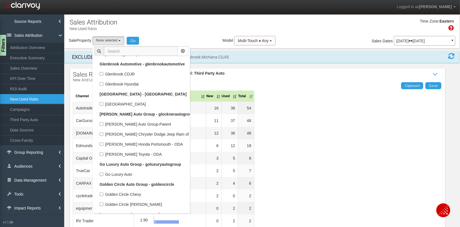
click at [114, 52] on input "text" at bounding box center [141, 51] width 74 height 9
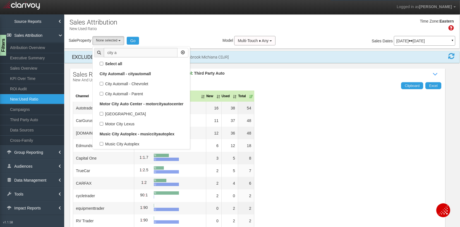
scroll to position [0, 0]
type input "city a"
click at [202, 24] on div "Time Zone: Eastern" at bounding box center [261, 27] width 395 height 18
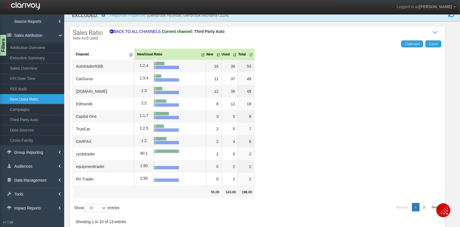
scroll to position [44, 0]
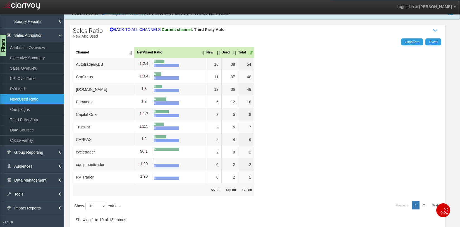
click at [362, 136] on div "Clipboard Excel Channel New/Used Ratio New Used Total Autotrader/KBB 1 : 2.4 N …" at bounding box center [257, 134] width 375 height 193
click at [38, 88] on link "ROI Audit" at bounding box center [32, 89] width 64 height 10
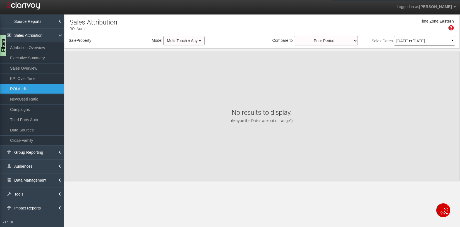
select select "object:25144"
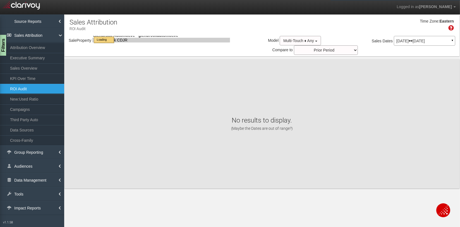
select select "object:25144"
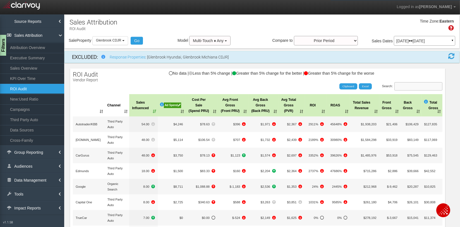
click at [407, 87] on input "Search:" at bounding box center [418, 86] width 48 height 8
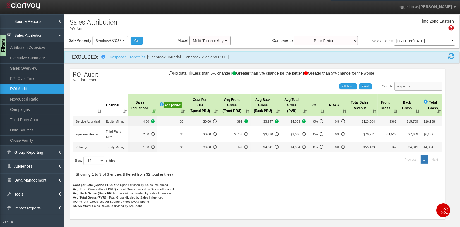
drag, startPoint x: 425, startPoint y: 86, endPoint x: 397, endPoint y: 85, distance: 28.2
click at [397, 85] on label "Search: e q u i ty" at bounding box center [412, 86] width 61 height 8
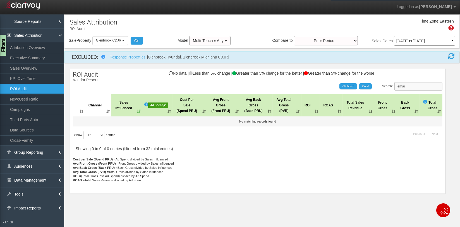
type input "email"
drag, startPoint x: 413, startPoint y: 86, endPoint x: 398, endPoint y: 86, distance: 14.5
click at [398, 86] on label "Search: email" at bounding box center [412, 86] width 61 height 8
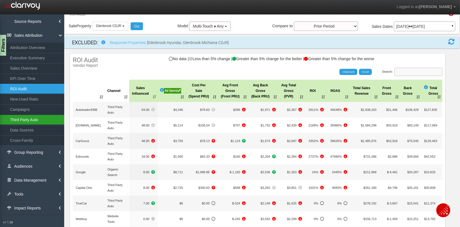
scroll to position [15, 0]
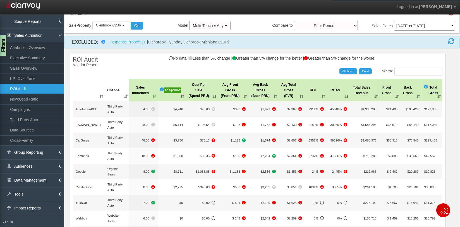
click at [126, 50] on div "X Add new record Save changes Cancel changes Export to Excel 2024 2025 2026 Cha…" at bounding box center [261, 214] width 395 height 333
click at [124, 49] on div "X Add new record Save changes Cancel changes Export to Excel 2024 2025 2026 Cha…" at bounding box center [261, 214] width 395 height 333
click at [123, 50] on div "X Add new record Save changes Cancel changes Export to Excel 2024 2025 2026 Cha…" at bounding box center [261, 214] width 395 height 333
click at [163, 24] on div "Sale Property Loading 1st Gear Motorsports 24 Auto Group - Parent 24 Ford of Ea…" at bounding box center [261, 27] width 395 height 12
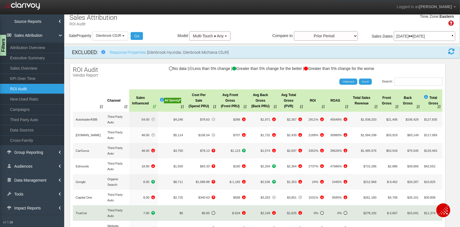
scroll to position [0, 0]
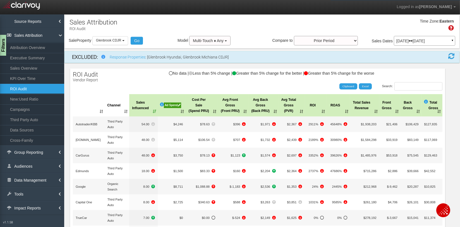
click at [131, 65] on div "X Add new record Save changes Cancel changes Export to Excel 2024 2025 2026 Cha…" at bounding box center [261, 229] width 395 height 333
click at [144, 65] on div "X Add new record Save changes Cancel changes Export to Excel 2024 2025 2026 Cha…" at bounding box center [261, 229] width 395 height 333
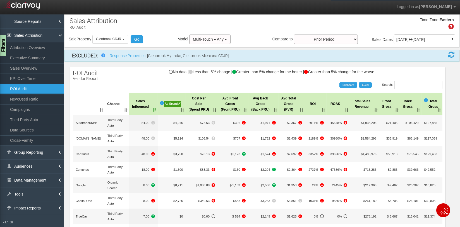
scroll to position [2, 0]
click at [143, 66] on div "X Add new record Save changes Cancel changes Export to Excel 2024 2025 2026 Cha…" at bounding box center [261, 227] width 395 height 333
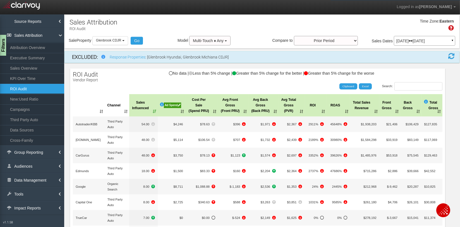
click at [143, 66] on div "X Add new record Save changes Cancel changes Export to Excel 2024 2025 2026 Cha…" at bounding box center [261, 229] width 395 height 333
click at [136, 66] on div "X Add new record Save changes Cancel changes Export to Excel 2024 2025 2026 Cha…" at bounding box center [261, 229] width 395 height 333
click at [135, 66] on div "X Add new record Save changes Cancel changes Export to Excel 2024 2025 2026 Cha…" at bounding box center [261, 229] width 395 height 333
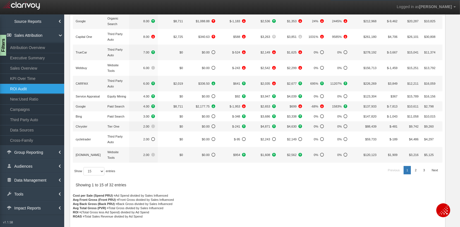
click at [281, 196] on p "Cost per Sale (Spend PRU) = Ad Spend divided by Sales Influenced Avg Front Gros…" at bounding box center [257, 210] width 369 height 33
click at [283, 196] on p "Cost per Sale (Spend PRU) = Ad Spend divided by Sales Influenced Avg Front Gros…" at bounding box center [257, 210] width 369 height 33
click at [270, 205] on p "Cost per Sale (Spend PRU) = Ad Spend divided by Sales Influenced Avg Front Gros…" at bounding box center [257, 210] width 369 height 33
drag, startPoint x: 21, startPoint y: 164, endPoint x: 40, endPoint y: 162, distance: 18.5
click at [22, 164] on link "Audiences" at bounding box center [32, 167] width 64 height 14
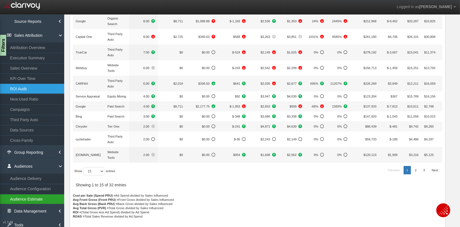
click at [22, 199] on link "Audience Estimate" at bounding box center [32, 199] width 64 height 10
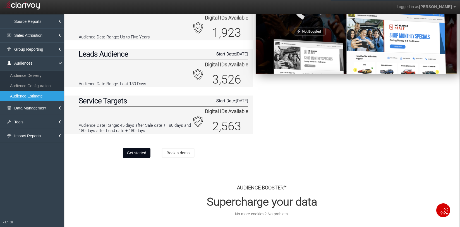
scroll to position [171, 0]
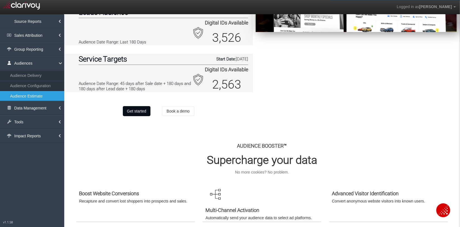
select select "object:27722"
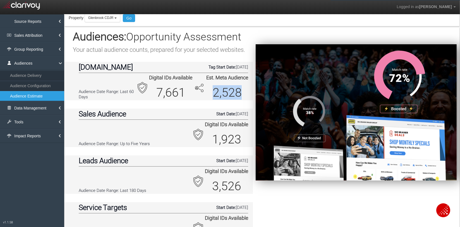
scroll to position [22, 0]
drag, startPoint x: 208, startPoint y: 95, endPoint x: 240, endPoint y: 93, distance: 32.1
click at [240, 93] on div "Est. Meta Audience 2,528" at bounding box center [227, 88] width 42 height 24
drag, startPoint x: 185, startPoint y: 93, endPoint x: 152, endPoint y: 92, distance: 32.4
click at [152, 92] on div "Digital IDs Available 7,661" at bounding box center [170, 88] width 43 height 24
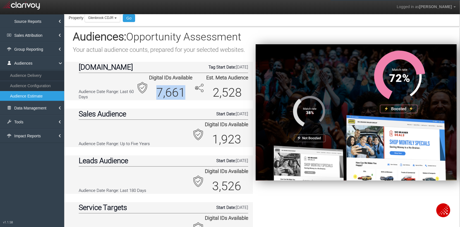
click at [172, 94] on p "7,661" at bounding box center [170, 92] width 29 height 15
drag, startPoint x: 184, startPoint y: 94, endPoint x: 153, endPoint y: 91, distance: 30.8
click at [153, 91] on div "Digital IDs Available 7,661" at bounding box center [170, 88] width 43 height 24
click at [169, 105] on div "Audiences: Opportunity Assessment Your actual audience counts, prepared for you…" at bounding box center [158, 150] width 188 height 240
click at [185, 105] on div "Audiences: Opportunity Assessment Your actual audience counts, prepared for you…" at bounding box center [158, 150] width 188 height 240
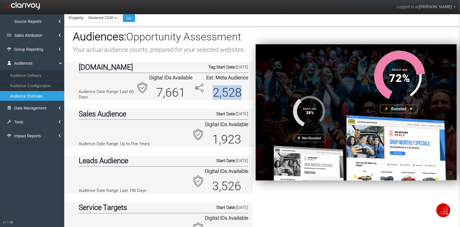
drag, startPoint x: 210, startPoint y: 91, endPoint x: 245, endPoint y: 91, distance: 35.1
click at [245, 91] on div "Est. Meta Audience 2,528" at bounding box center [227, 88] width 42 height 24
click at [214, 95] on p "2,528" at bounding box center [227, 92] width 29 height 15
drag, startPoint x: 212, startPoint y: 96, endPoint x: 239, endPoint y: 94, distance: 26.8
click at [239, 94] on p "2,528" at bounding box center [227, 92] width 29 height 15
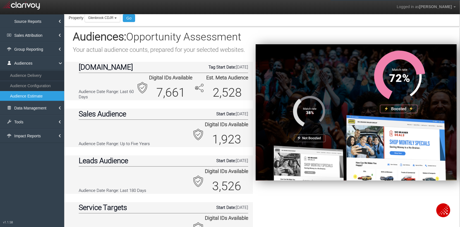
click at [180, 93] on p "7,661" at bounding box center [170, 92] width 29 height 15
drag, startPoint x: 183, startPoint y: 94, endPoint x: 154, endPoint y: 93, distance: 28.7
click at [154, 93] on div "Digital IDs Available 7,661" at bounding box center [170, 88] width 43 height 24
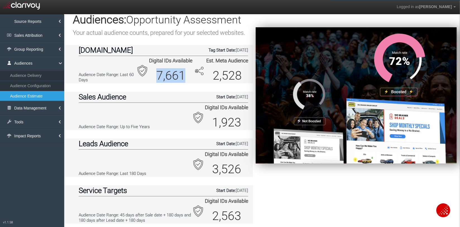
scroll to position [40, 0]
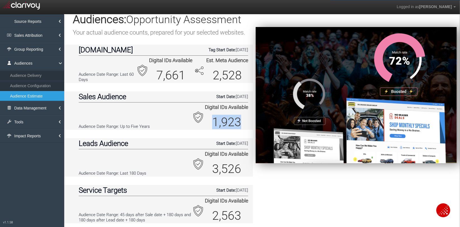
drag, startPoint x: 213, startPoint y: 122, endPoint x: 241, endPoint y: 122, distance: 27.9
click at [241, 122] on div "Digital IDs Available 1,923" at bounding box center [226, 117] width 43 height 24
click at [223, 124] on p "1,923" at bounding box center [226, 122] width 29 height 15
drag, startPoint x: 215, startPoint y: 123, endPoint x: 239, endPoint y: 124, distance: 24.0
click at [239, 124] on p "1,923" at bounding box center [226, 122] width 29 height 15
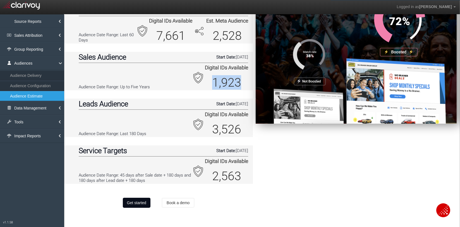
scroll to position [84, 0]
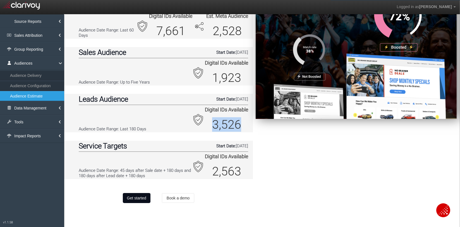
drag, startPoint x: 214, startPoint y: 124, endPoint x: 244, endPoint y: 126, distance: 30.2
click at [244, 126] on div "Digital IDs Available 3,526" at bounding box center [226, 120] width 43 height 24
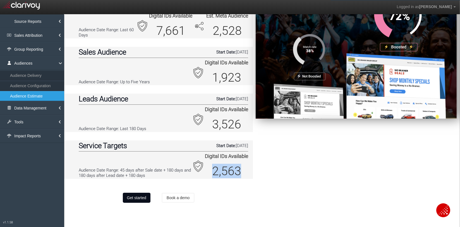
drag, startPoint x: 214, startPoint y: 174, endPoint x: 238, endPoint y: 175, distance: 24.3
click at [238, 175] on p "2,563" at bounding box center [226, 171] width 29 height 15
click at [266, 174] on div at bounding box center [356, 88] width 206 height 240
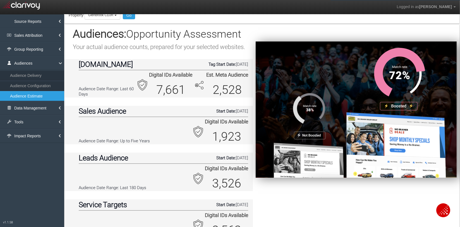
scroll to position [21, 0]
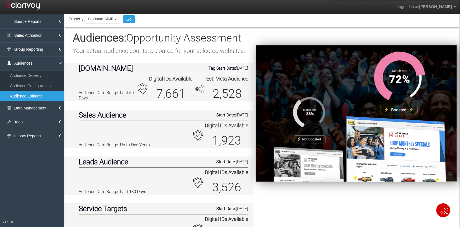
click at [47, 177] on div "Source Reports SR Super User TV Attribution Networks Programs Creatives Daypart…" at bounding box center [32, 122] width 64 height 214
click at [25, 36] on link "Sales Attribution" at bounding box center [32, 35] width 64 height 14
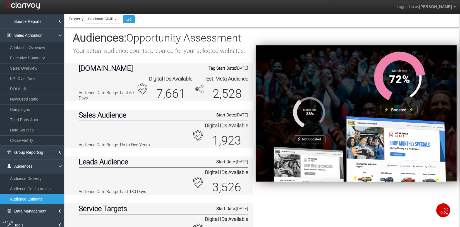
click at [317, 207] on div at bounding box center [356, 152] width 206 height 240
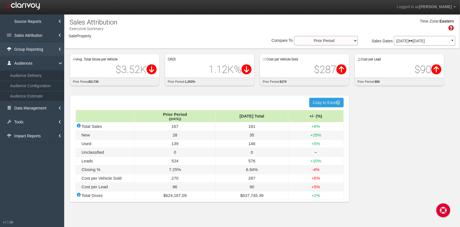
select select "object:1381"
click at [23, 37] on link "Sales Attribution" at bounding box center [32, 35] width 64 height 14
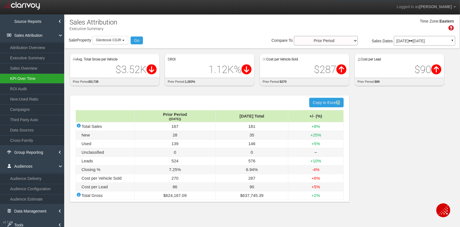
click at [23, 77] on link "KPI Over Time" at bounding box center [32, 79] width 64 height 10
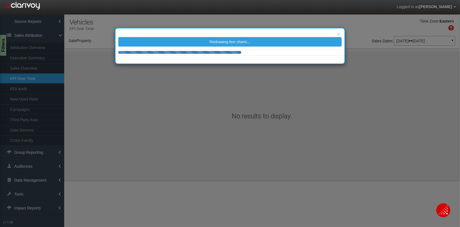
select select "object:4015"
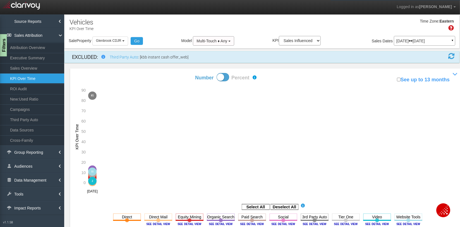
click at [2, 50] on div "Filters" at bounding box center [3, 45] width 7 height 22
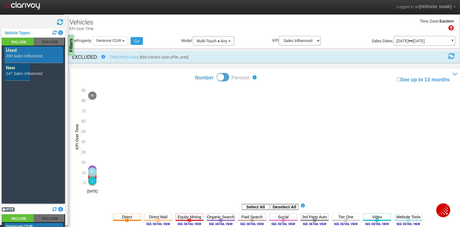
click at [9, 211] on link "Sales" at bounding box center [8, 210] width 13 height 4
click at [11, 219] on link "Third Party Auto" at bounding box center [18, 220] width 33 height 4
click at [14, 221] on link "Third Party Auto" at bounding box center [18, 220] width 33 height 4
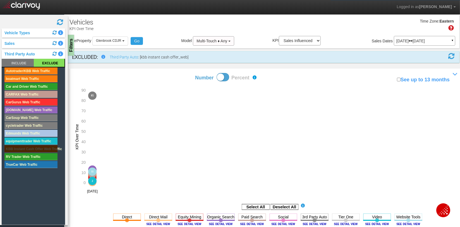
click at [32, 148] on rect at bounding box center [30, 149] width 53 height 7
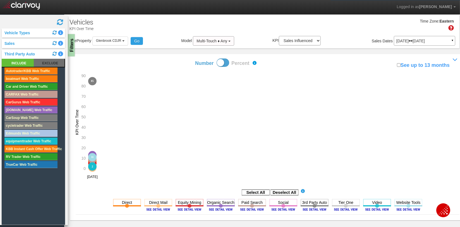
click at [73, 49] on div "Filters" at bounding box center [71, 45] width 7 height 22
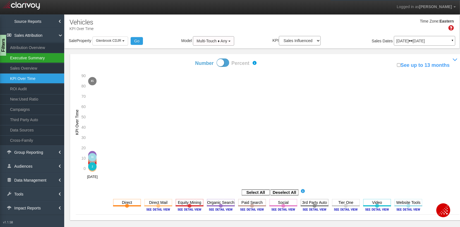
click at [18, 56] on link "Executive Summary" at bounding box center [32, 58] width 64 height 10
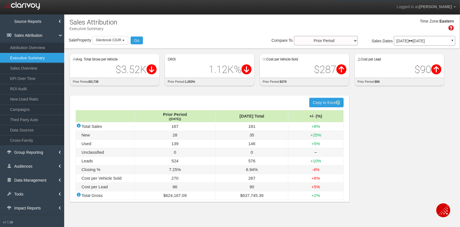
select select "object:8291"
click at [111, 41] on span "Glenbrook CDJR" at bounding box center [108, 40] width 25 height 4
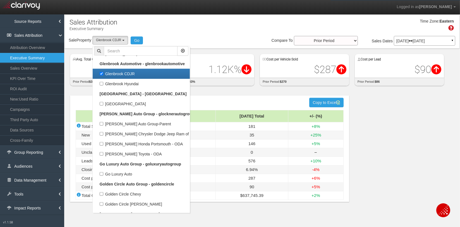
click at [113, 71] on label "Glenbrook CDJR" at bounding box center [141, 73] width 94 height 7
click at [103, 72] on input "Glenbrook CDJR" at bounding box center [102, 74] width 4 height 4
checkbox input "false"
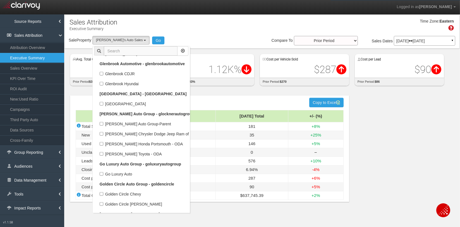
click at [113, 51] on input "text" at bounding box center [141, 50] width 74 height 9
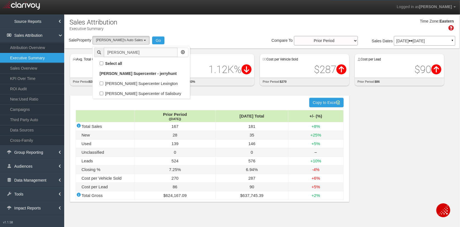
scroll to position [0, 0]
type input "jerry"
click at [151, 84] on label "[PERSON_NAME] Supercenter Lexington" at bounding box center [141, 83] width 94 height 7
click at [103, 84] on input "[PERSON_NAME] Supercenter Lexington" at bounding box center [102, 84] width 4 height 4
checkbox input "true"
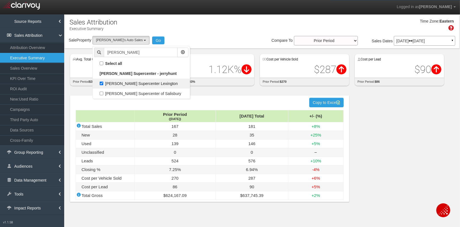
select select "object:6963"
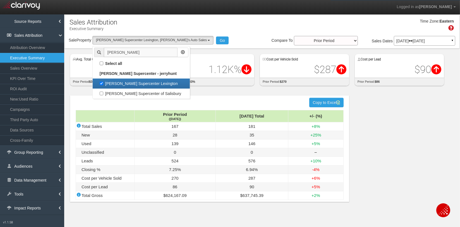
drag, startPoint x: 129, startPoint y: 53, endPoint x: 95, endPoint y: 47, distance: 34.3
click at [95, 47] on ul "jerry Select all 1st Gear Motorsports - 1stgear 1st Gear Motorsports 24 Auto Gr…" at bounding box center [141, 72] width 98 height 53
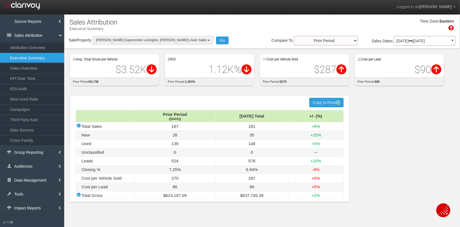
click at [109, 42] on span "Jerry Hunt Supercenter Lexington, Zack's Auto Sales" at bounding box center [151, 40] width 111 height 4
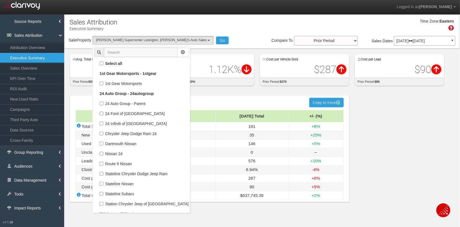
type input "a"
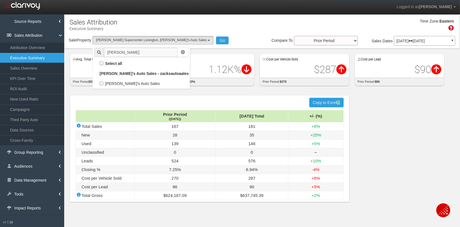
type input "zack"
click at [230, 28] on div "Time Zone: Eastern" at bounding box center [261, 27] width 395 height 18
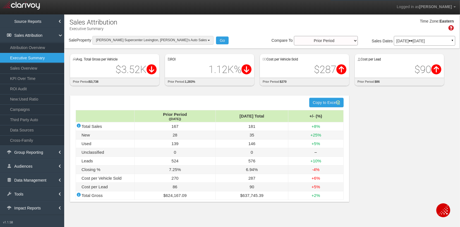
click at [170, 41] on span "Jerry Hunt Supercenter Lexington, Zack's Auto Sales" at bounding box center [151, 40] width 111 height 4
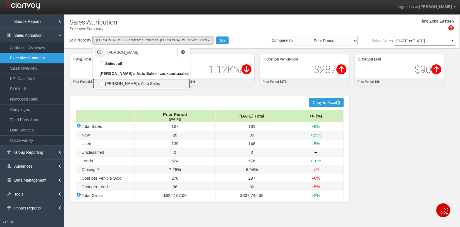
click at [103, 85] on label "[PERSON_NAME]'s Auto Sales" at bounding box center [141, 83] width 94 height 7
click at [103, 85] on input "[PERSON_NAME]'s Auto Sales" at bounding box center [102, 84] width 4 height 4
checkbox input "true"
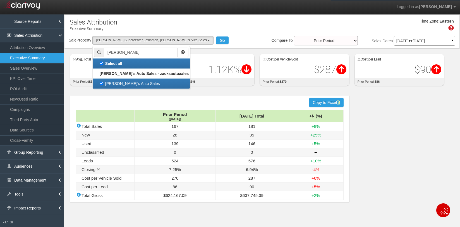
click at [102, 84] on label "[PERSON_NAME]'s Auto Sales" at bounding box center [141, 83] width 94 height 7
click at [102, 84] on input "[PERSON_NAME]'s Auto Sales" at bounding box center [102, 84] width 4 height 4
checkbox input "false"
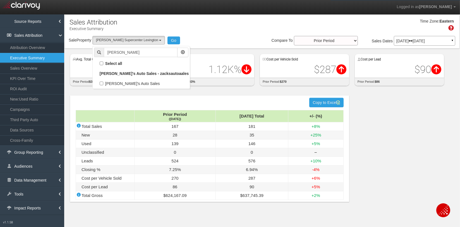
click at [223, 23] on div "Time Zone: Eastern" at bounding box center [261, 27] width 395 height 18
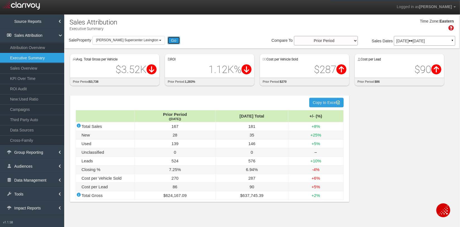
click at [167, 40] on button "Go" at bounding box center [173, 41] width 13 height 8
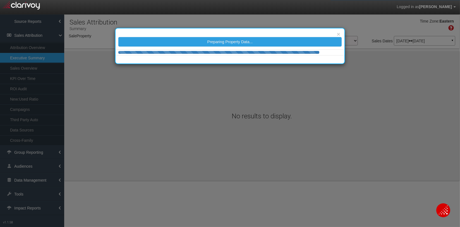
select select "object:9564"
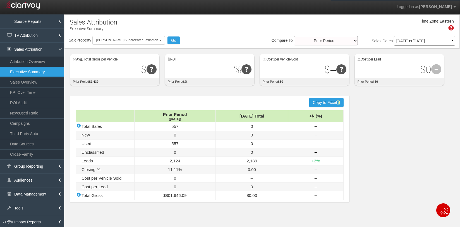
click at [404, 125] on div "hidden input value Copy to Excel Prior Period (Jun '25) Jul '25 Total +/- (%) T…" at bounding box center [261, 150] width 395 height 120
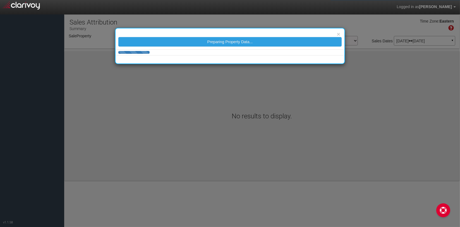
select select "object:1241"
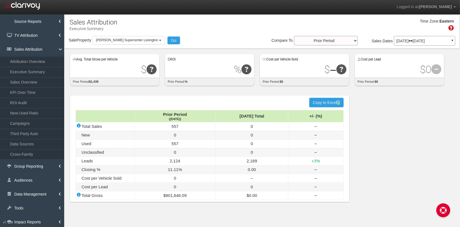
click at [218, 30] on div "Time Zone: Eastern" at bounding box center [261, 27] width 395 height 18
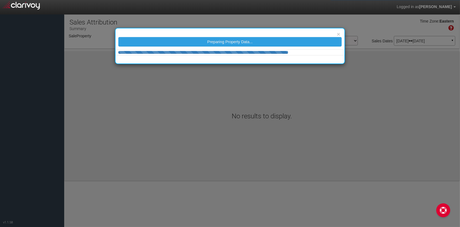
select select "object:1241"
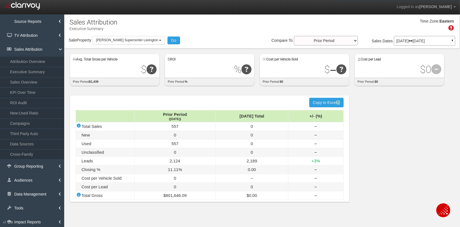
click at [220, 26] on div "Time Zone: Eastern" at bounding box center [261, 27] width 395 height 18
click at [235, 26] on div "Time Zone: Eastern" at bounding box center [261, 27] width 395 height 18
click at [412, 40] on p "[DATE] [DATE]" at bounding box center [424, 41] width 56 height 4
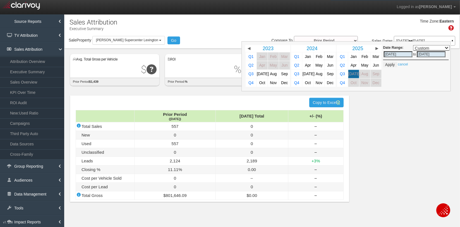
drag, startPoint x: 372, startPoint y: 65, endPoint x: 387, endPoint y: 65, distance: 14.5
click at [373, 65] on span "Jun" at bounding box center [376, 65] width 6 height 4
select select ","
type input "[DATE]"
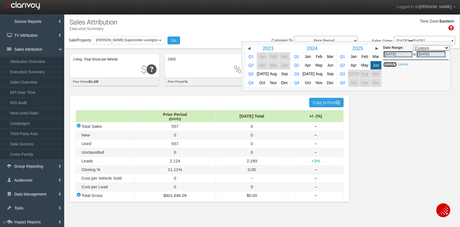
click at [388, 65] on button "Apply" at bounding box center [390, 65] width 14 height 6
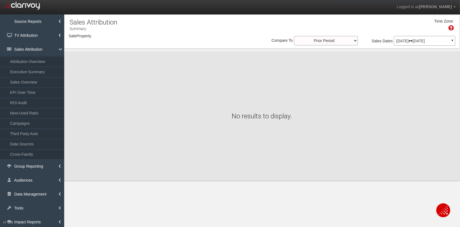
click at [400, 156] on body "Logged in as [PERSON_NAME] Edit Profile Change Password Signout Executive Summa…" at bounding box center [230, 121] width 460 height 242
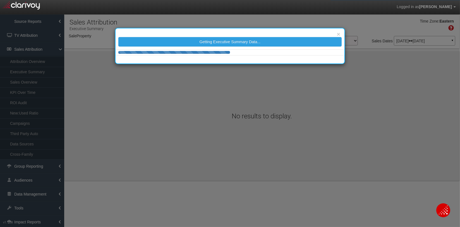
select select "object:4256"
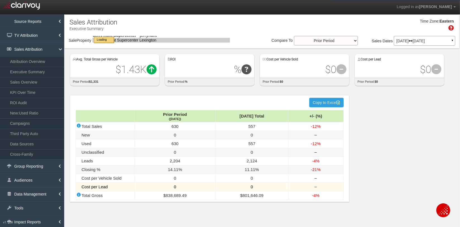
select select "object:4256"
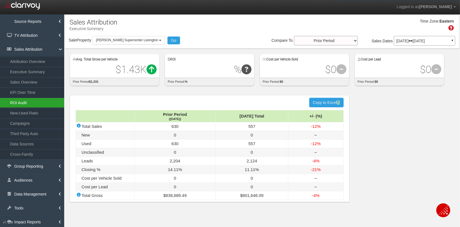
click at [15, 102] on link "ROI Audit" at bounding box center [32, 103] width 64 height 10
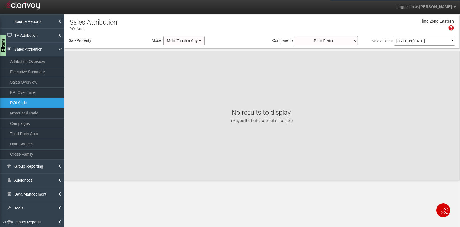
select select "object:6847"
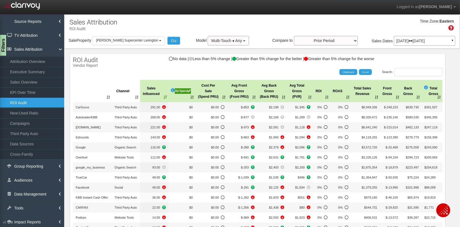
click at [114, 52] on div "X Add new record Save changes Cancel changes Export to Excel 2024 2025 2026 Cha…" at bounding box center [261, 185] width 395 height 272
click at [142, 52] on div "X Add new record Save changes Cancel changes Export to Excel 2024 2025 2026 Cha…" at bounding box center [261, 185] width 395 height 272
click at [142, 51] on div "X Add new record Save changes Cancel changes Export to Excel 2024 2025 2026 Cha…" at bounding box center [261, 185] width 395 height 272
